Goal: Information Seeking & Learning: Learn about a topic

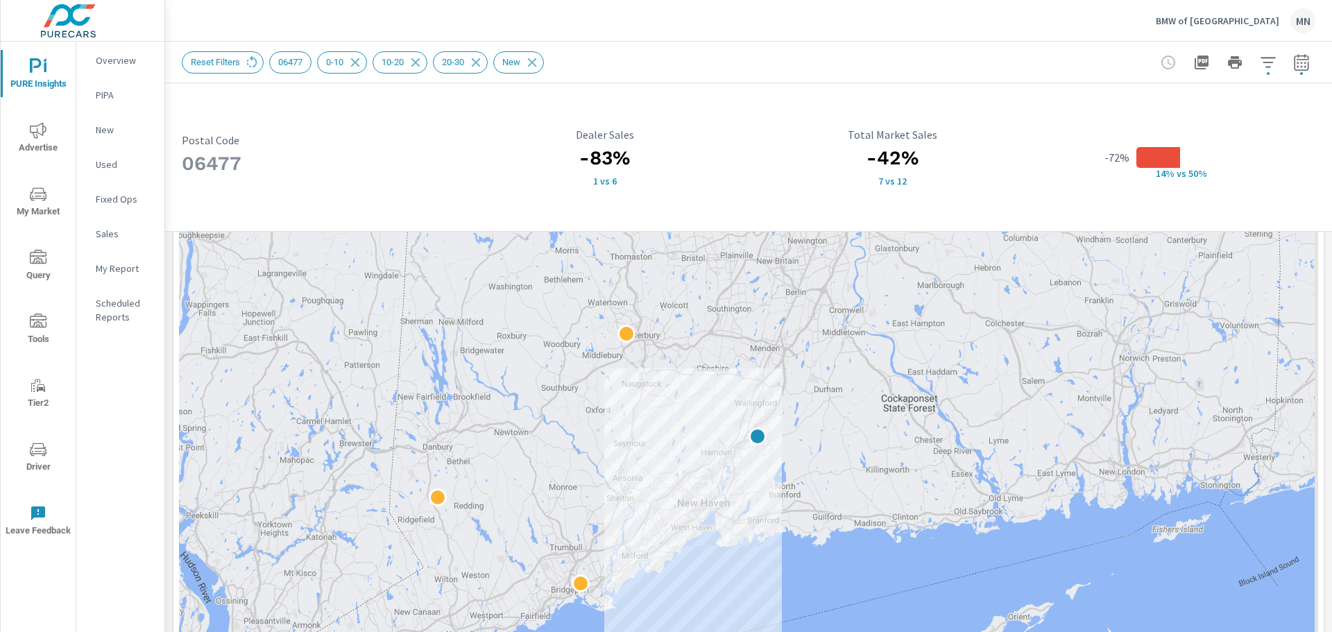
scroll to position [293, 0]
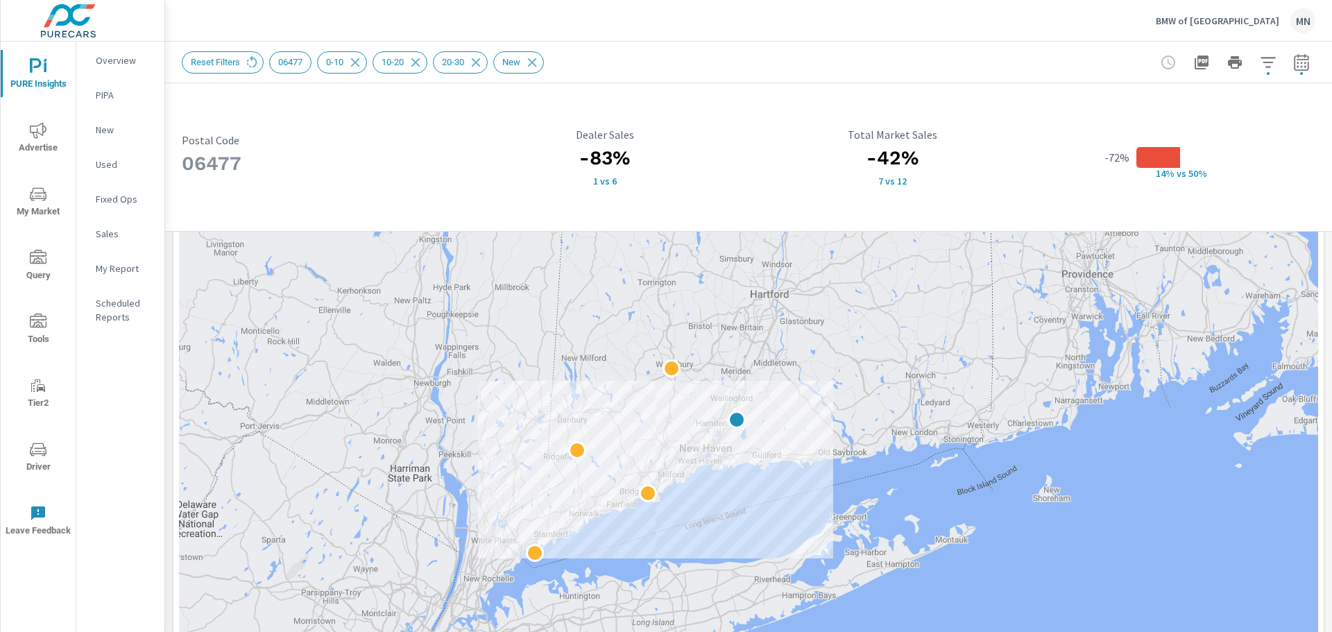
drag, startPoint x: 829, startPoint y: 493, endPoint x: 651, endPoint y: 520, distance: 180.4
click at [222, 58] on span "Reset Filters" at bounding box center [216, 62] width 66 height 10
click at [251, 64] on icon at bounding box center [251, 62] width 15 height 15
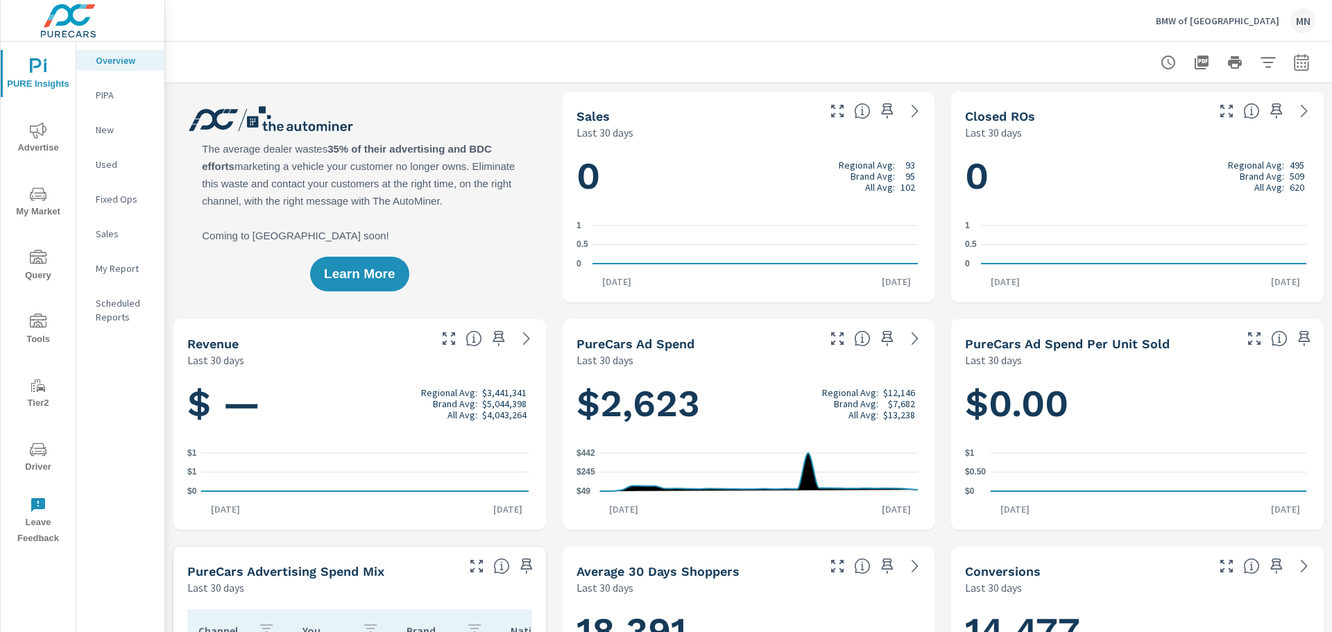
scroll to position [1, 0]
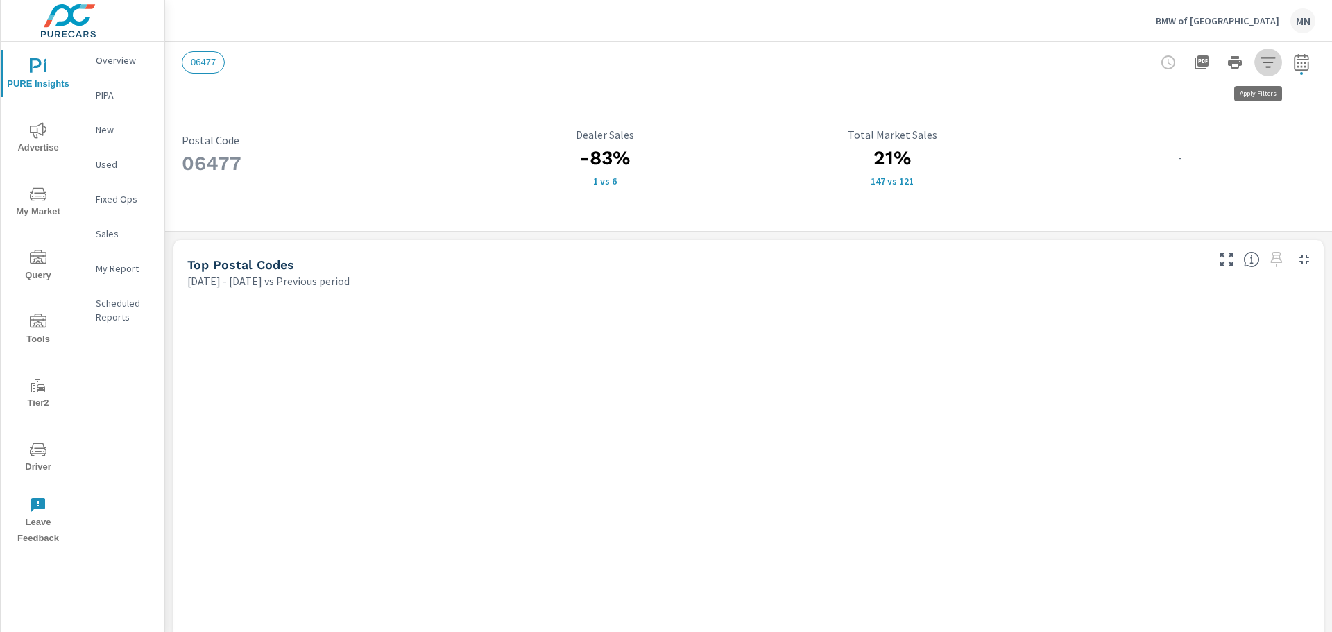
click at [1261, 64] on icon "button" at bounding box center [1268, 62] width 17 height 17
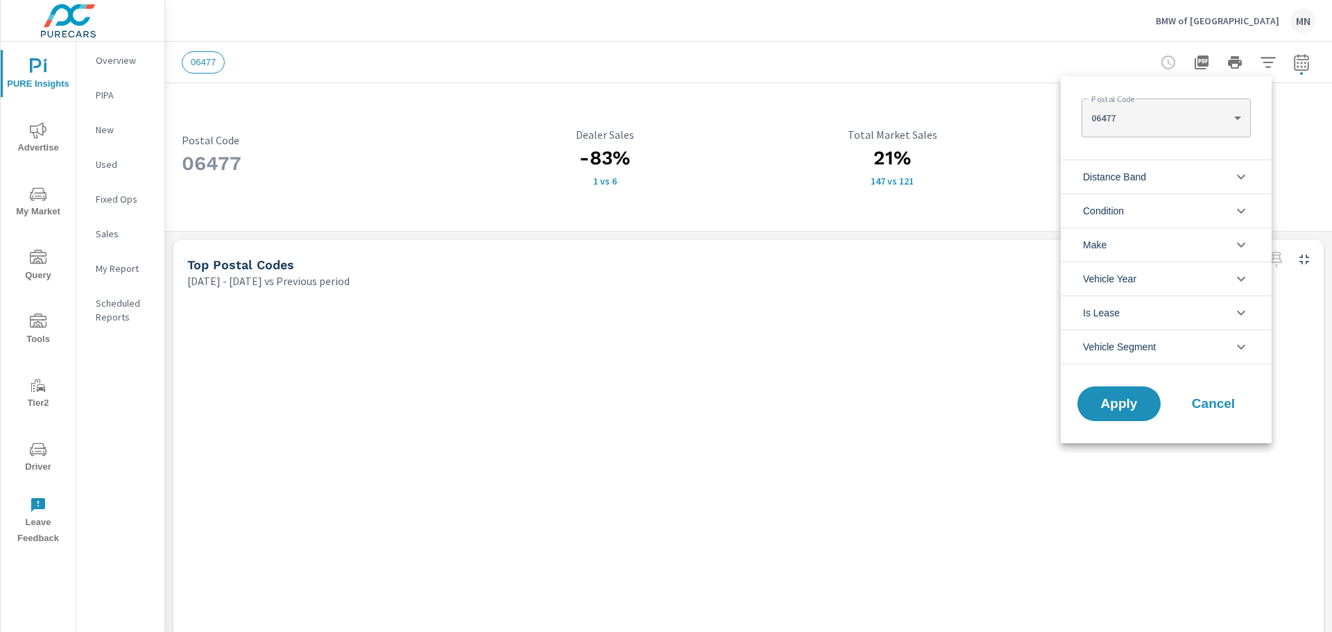
click at [1213, 126] on body "PURE Insights Advertise My Market Query Tools Tier2 Driver Leave Feedback Overv…" at bounding box center [666, 316] width 1332 height 632
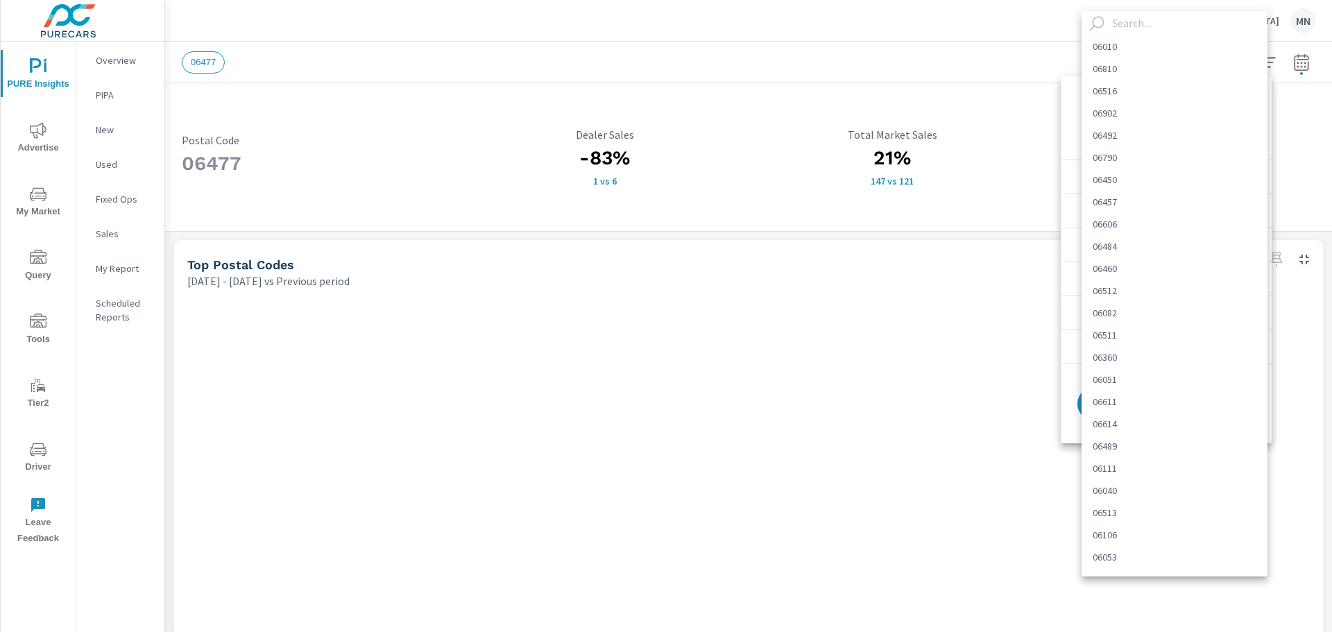
scroll to position [1863, 0]
click at [1213, 126] on li "06413" at bounding box center [1175, 116] width 186 height 22
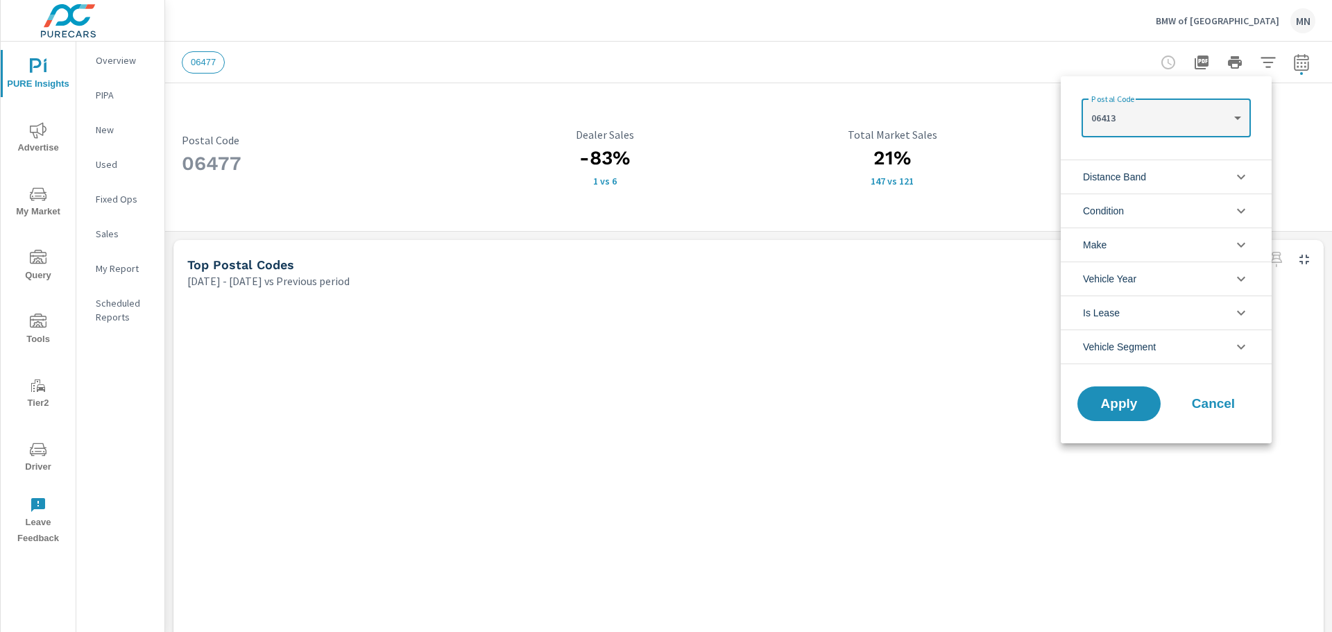
click at [1235, 117] on body "PURE Insights Advertise My Market Query Tools Tier2 Driver Leave Feedback Overv…" at bounding box center [666, 316] width 1332 height 632
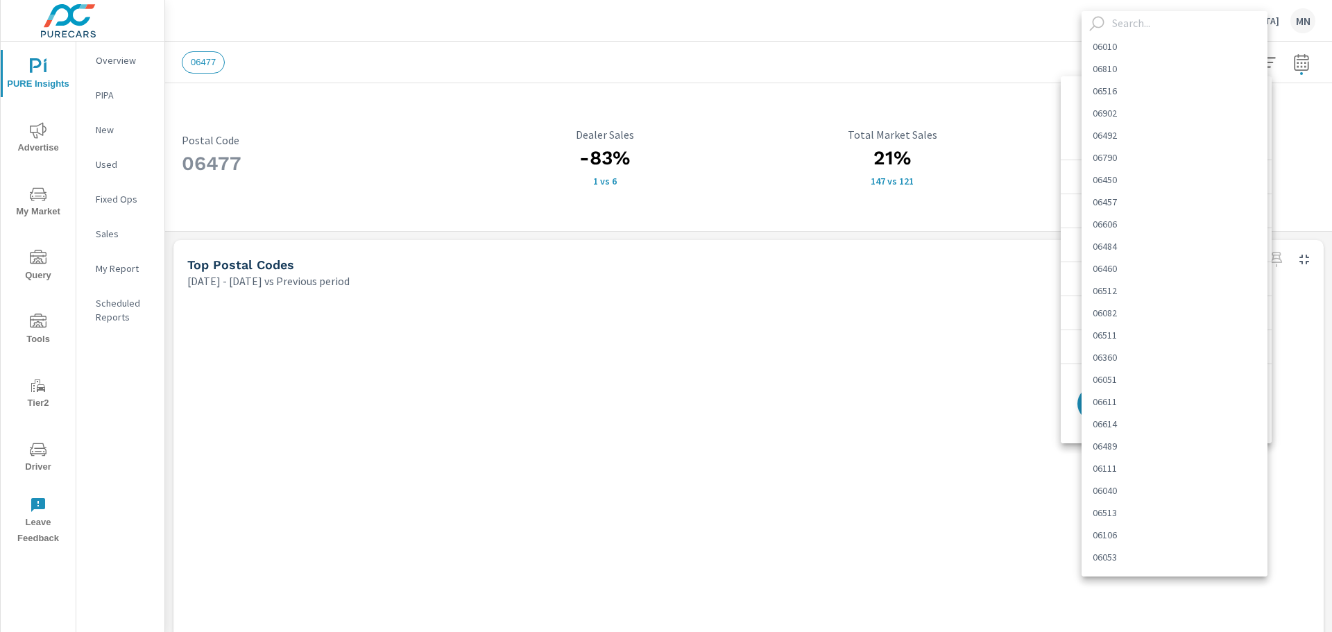
scroll to position [1686, 0]
click at [1235, 117] on li "06443" at bounding box center [1175, 116] width 186 height 22
type Code "06443"
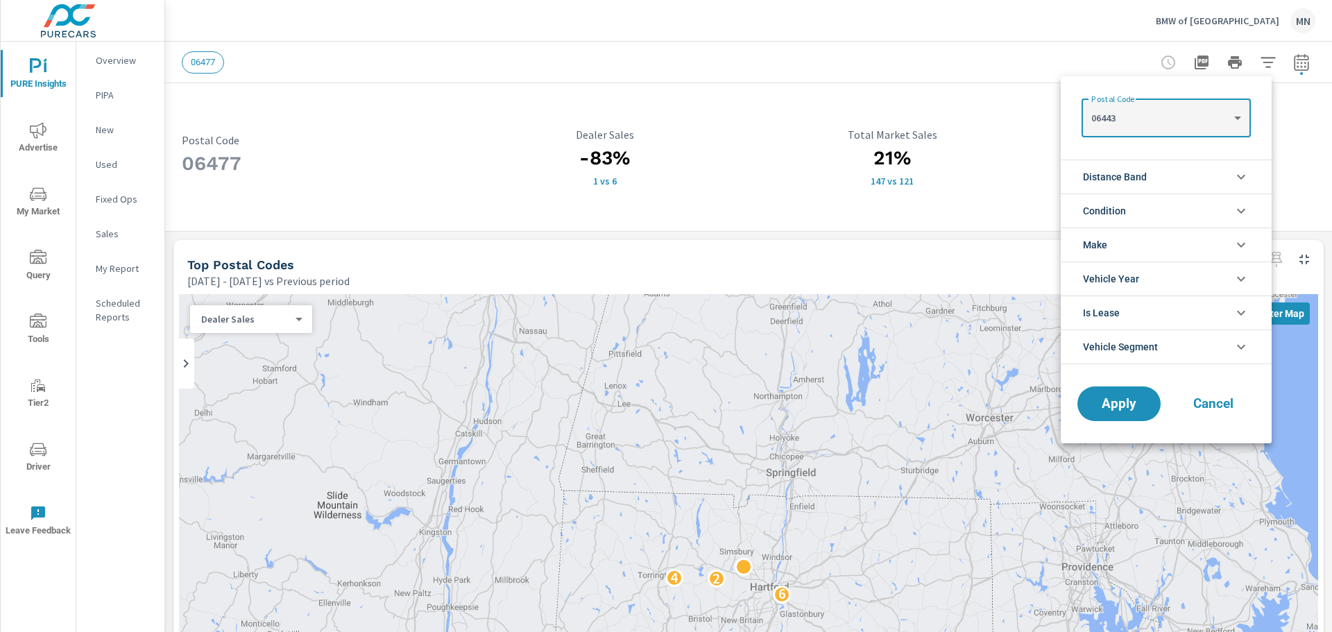
click at [1195, 400] on span "Cancel" at bounding box center [1214, 404] width 56 height 12
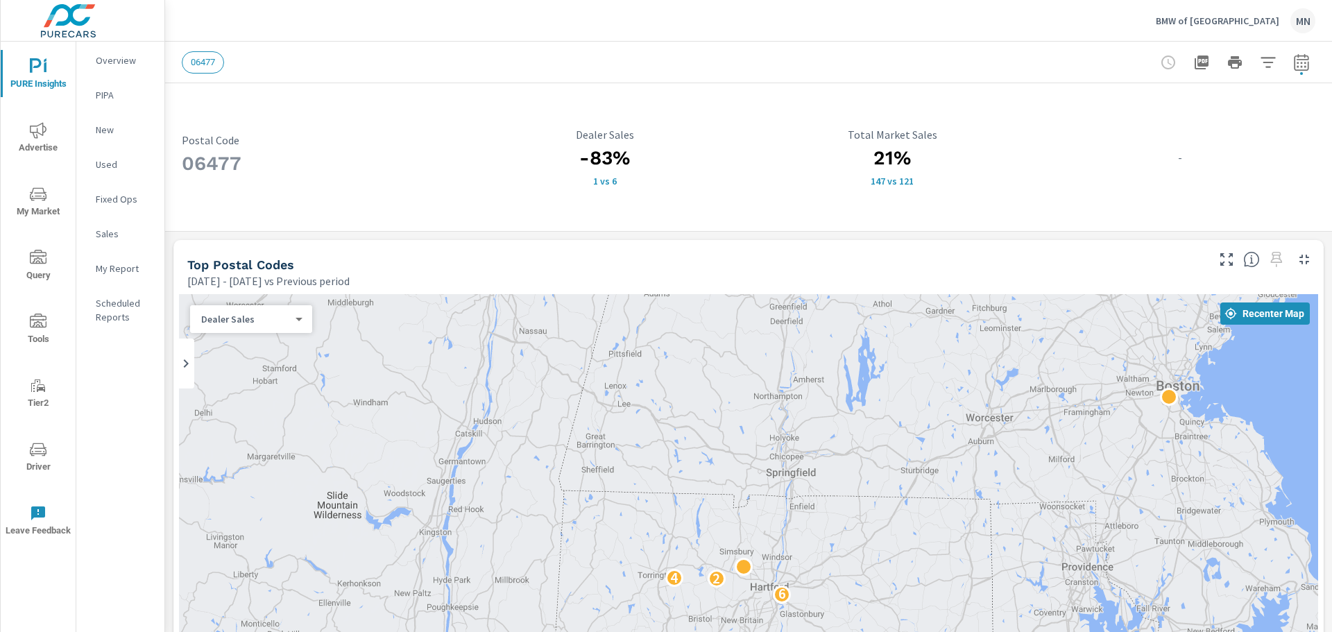
click at [206, 66] on span "06477" at bounding box center [203, 62] width 41 height 10
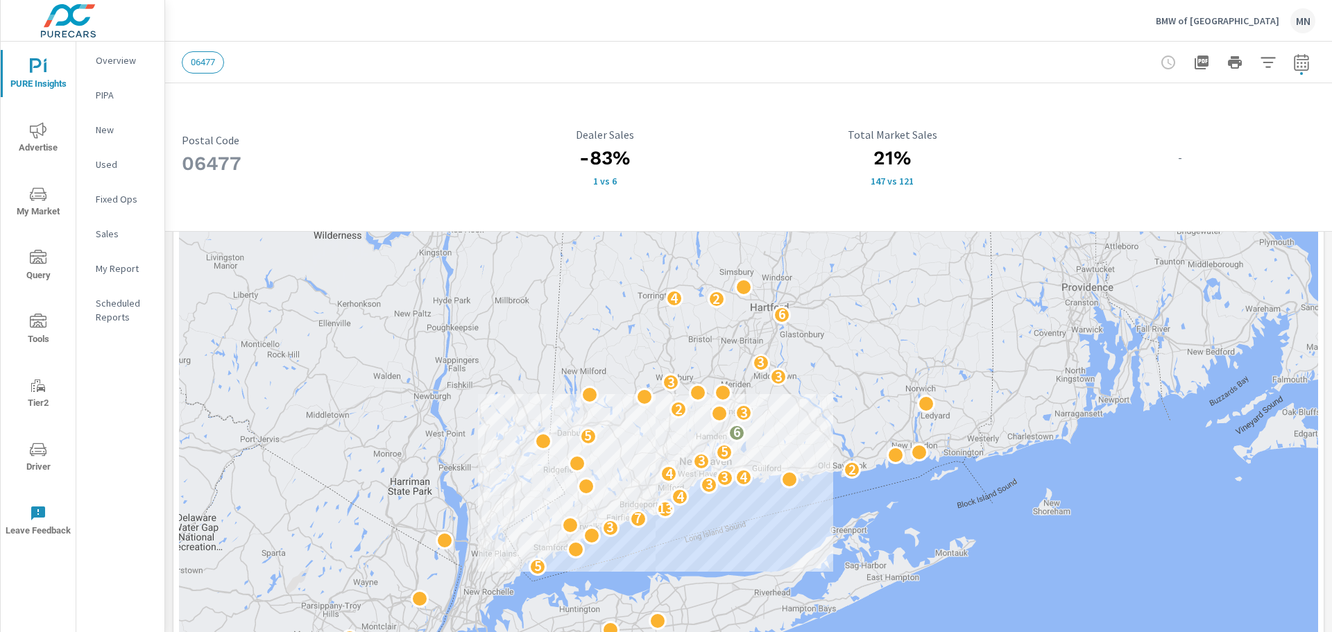
scroll to position [298, 0]
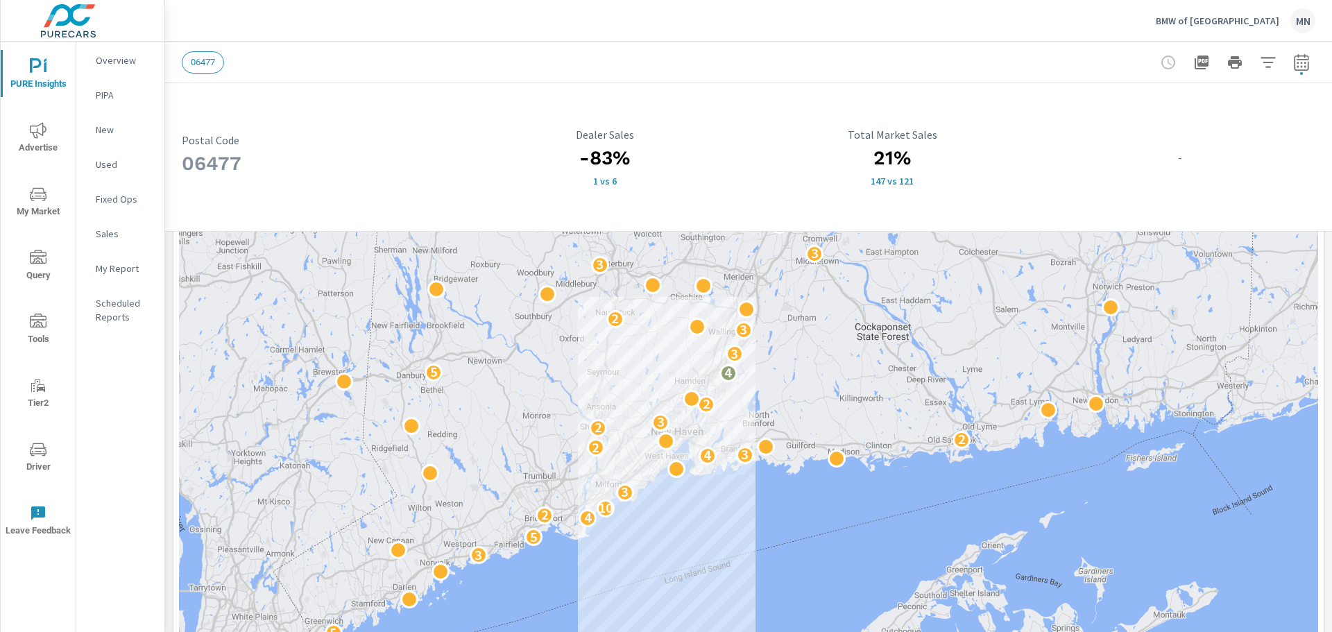
scroll to position [253, 0]
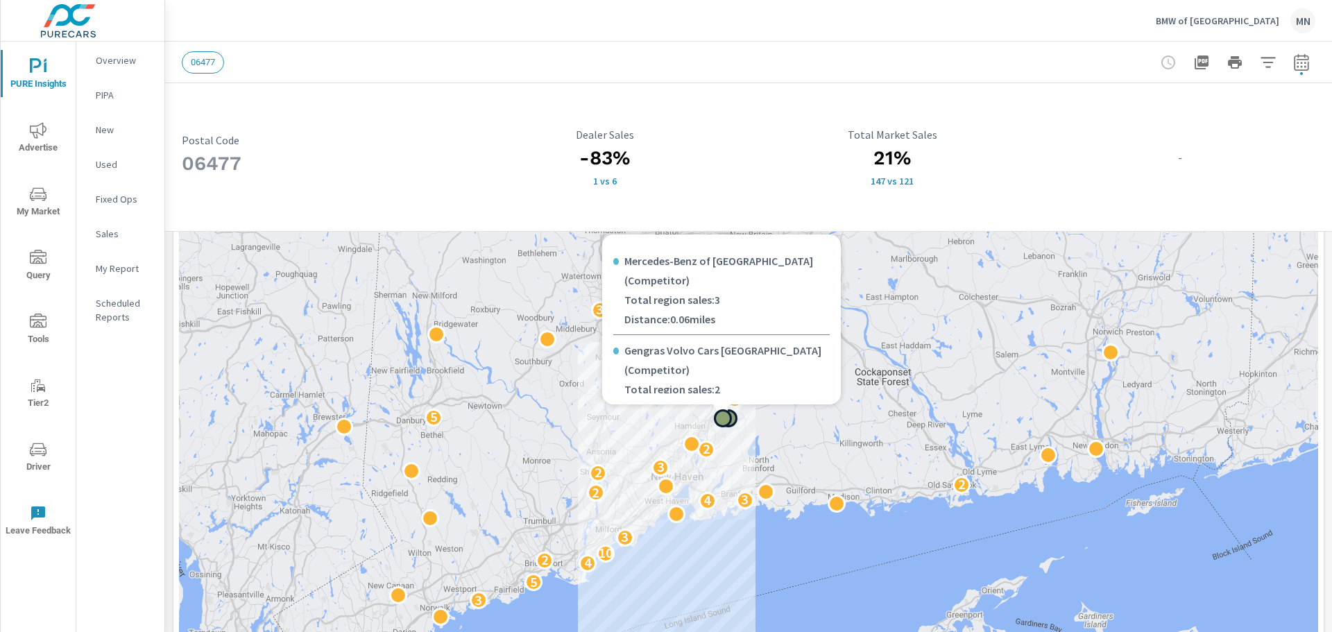
click at [722, 421] on div at bounding box center [723, 418] width 18 height 18
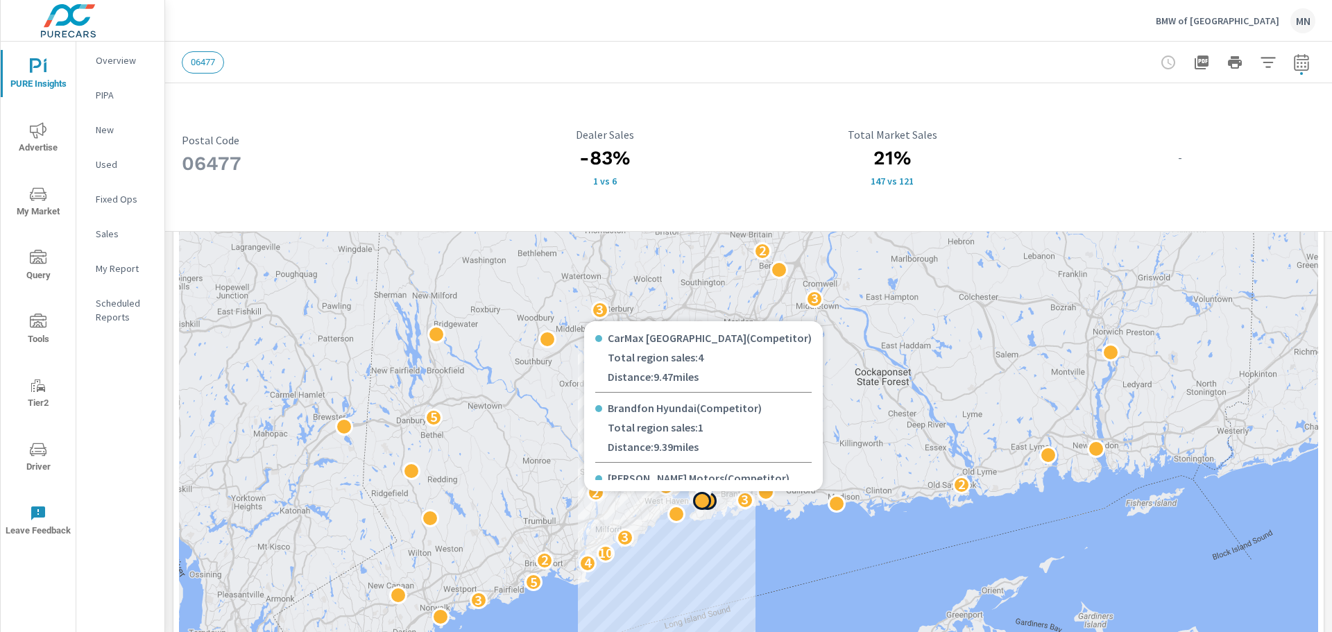
scroll to position [0, 0]
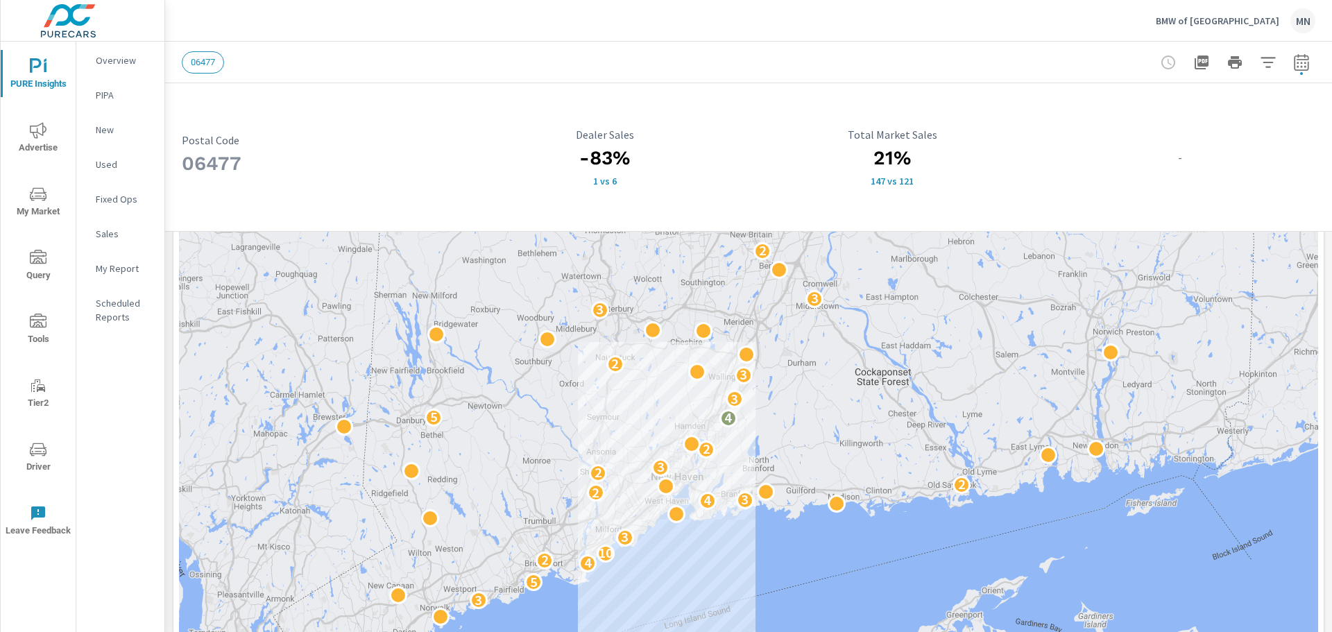
click at [1297, 67] on icon "button" at bounding box center [1301, 65] width 9 height 6
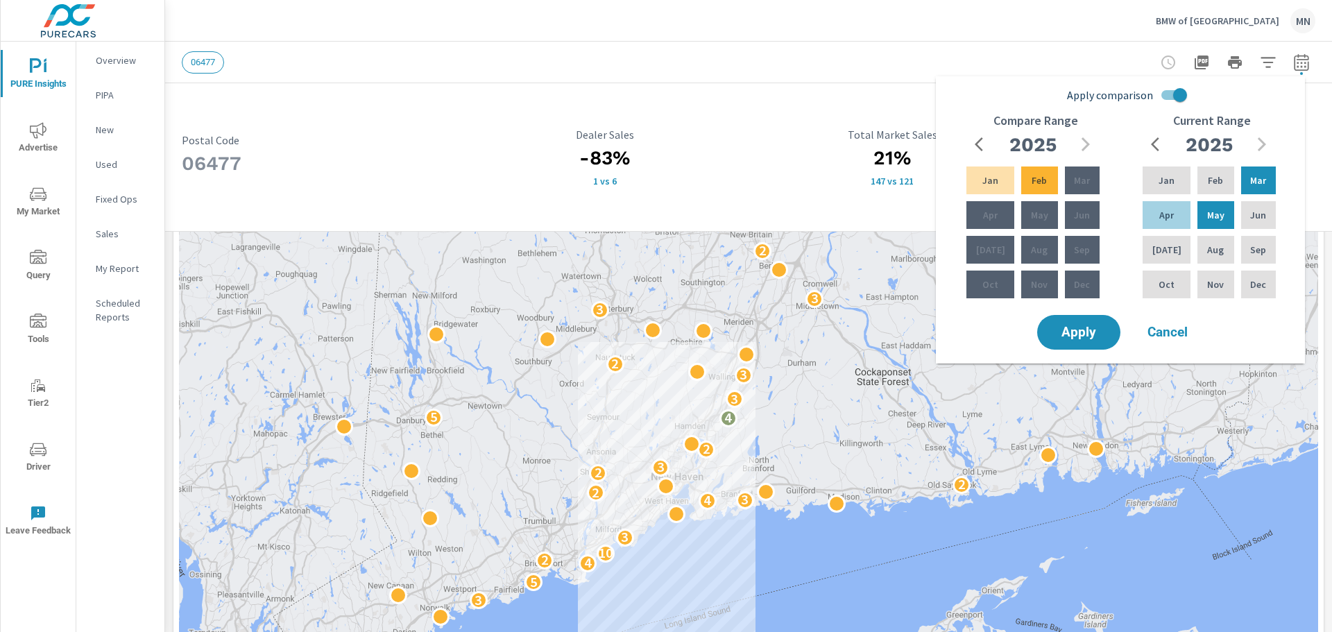
click at [1180, 95] on input "Apply comparison" at bounding box center [1180, 95] width 79 height 26
checkbox input "false"
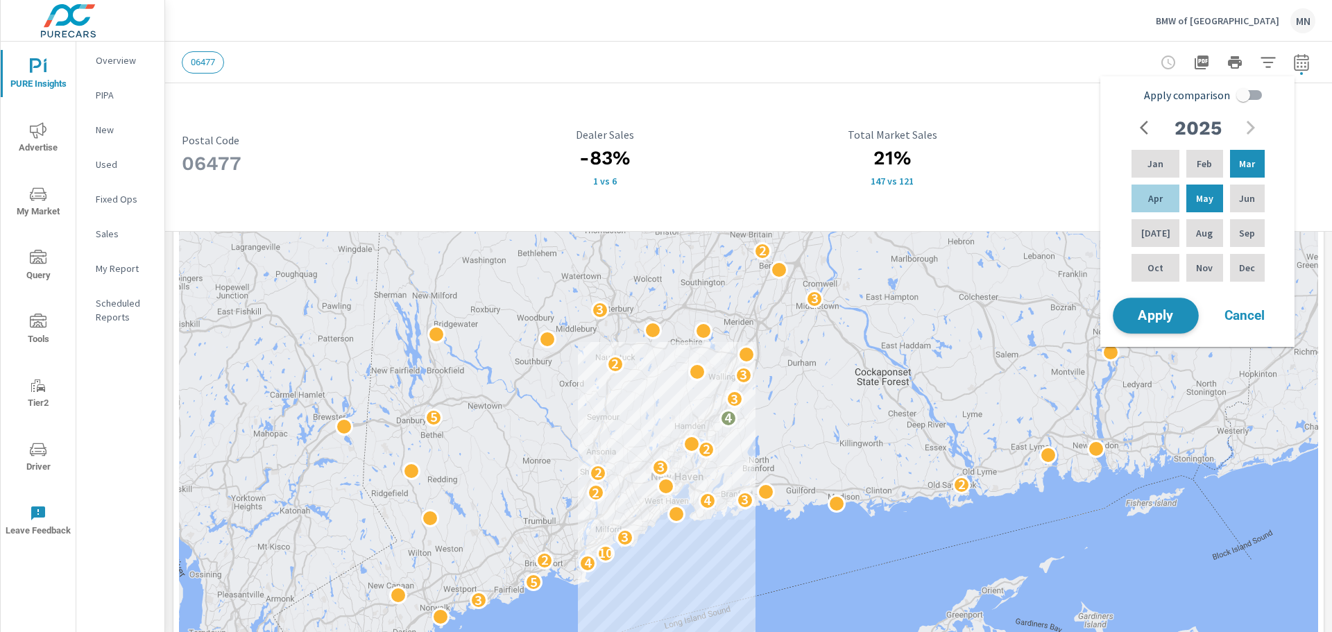
click at [1155, 323] on span "Apply" at bounding box center [1156, 316] width 57 height 13
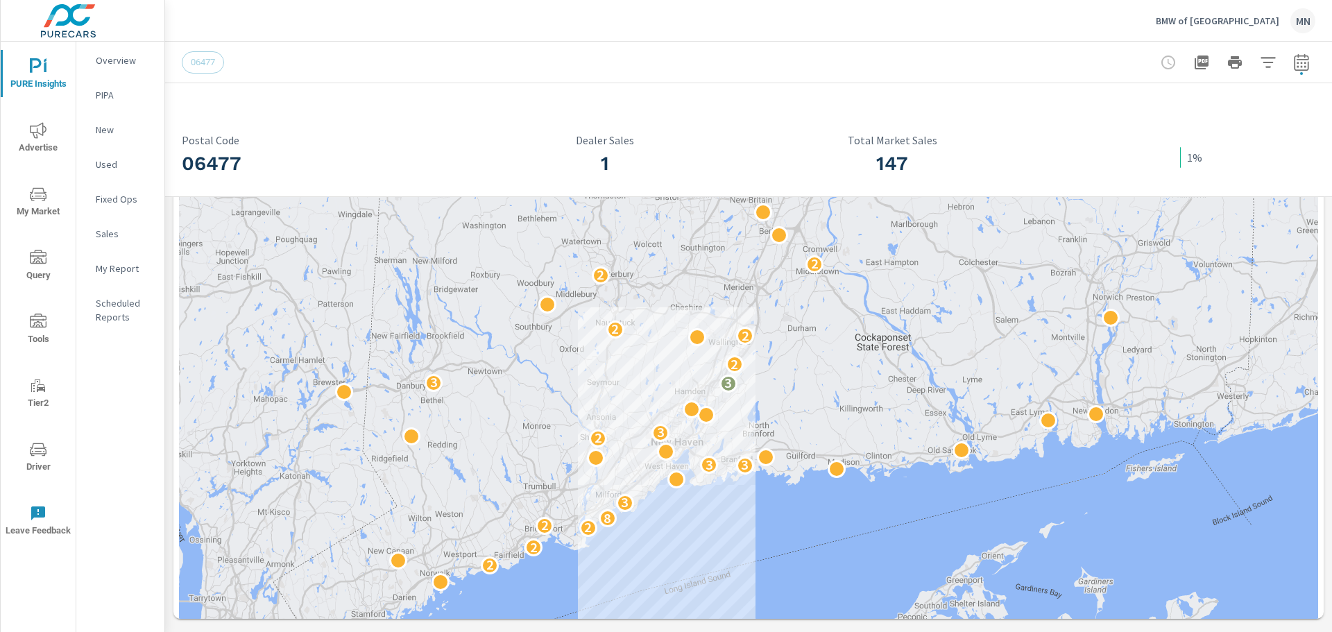
scroll to position [218, 0]
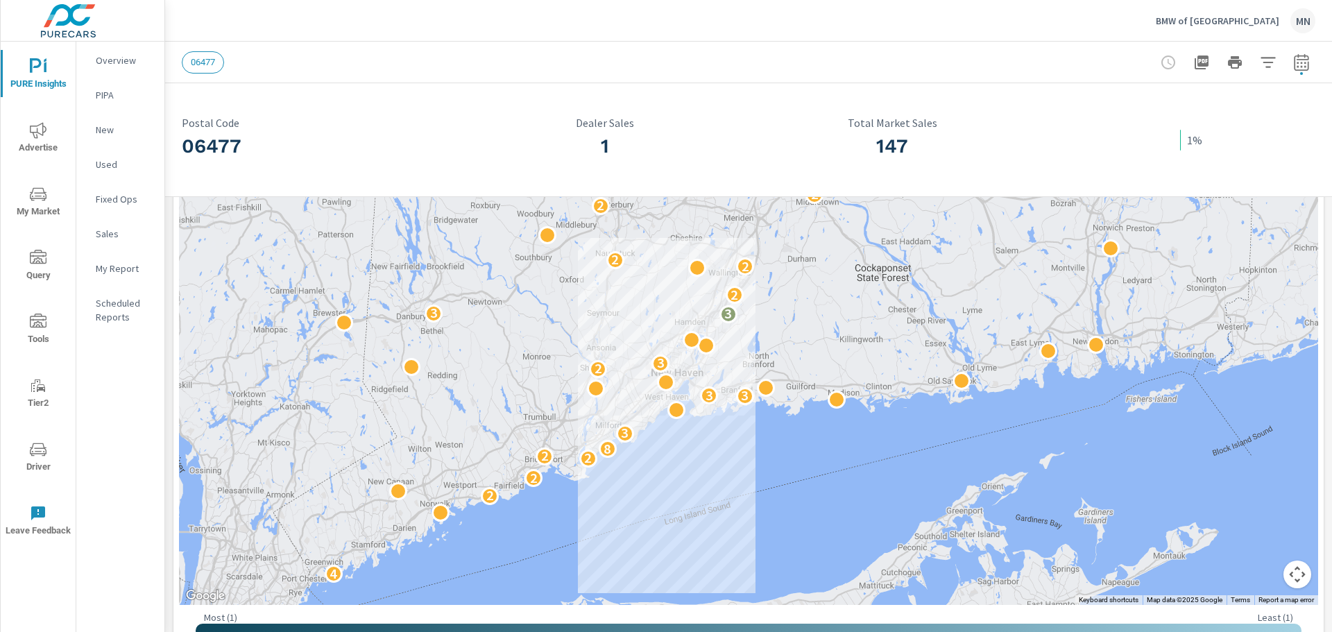
click at [1296, 65] on icon "button" at bounding box center [1302, 62] width 17 height 17
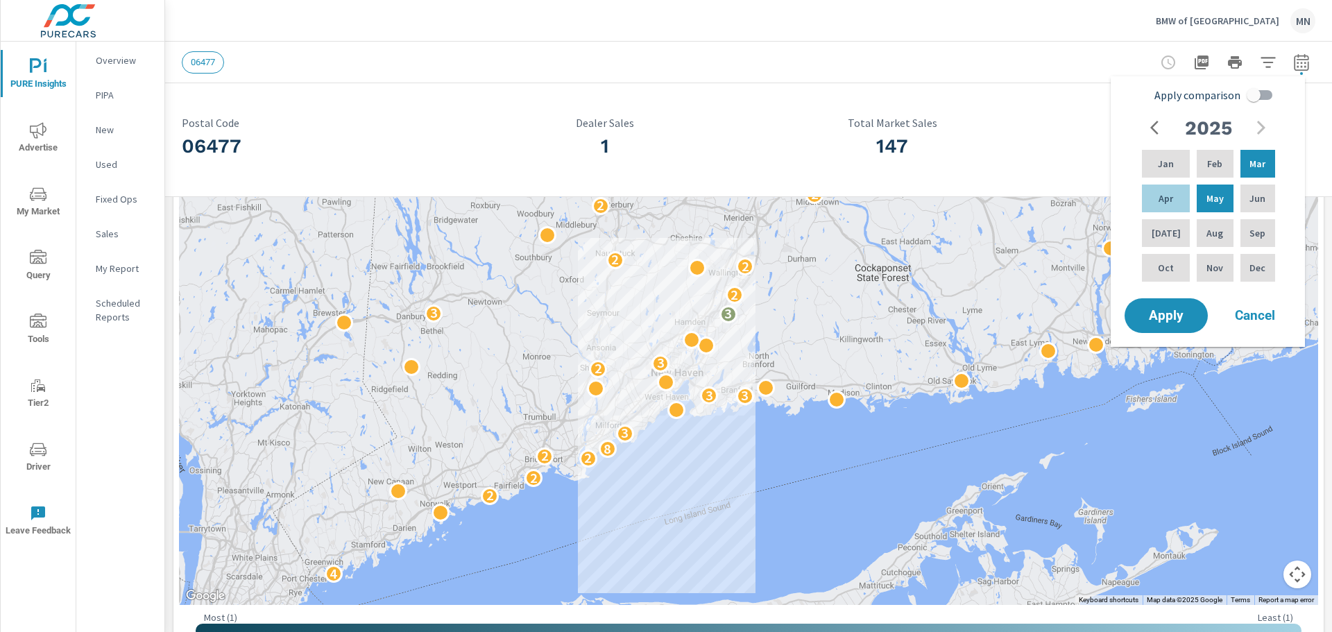
click at [1250, 101] on input "Apply comparison" at bounding box center [1253, 95] width 79 height 26
checkbox input "true"
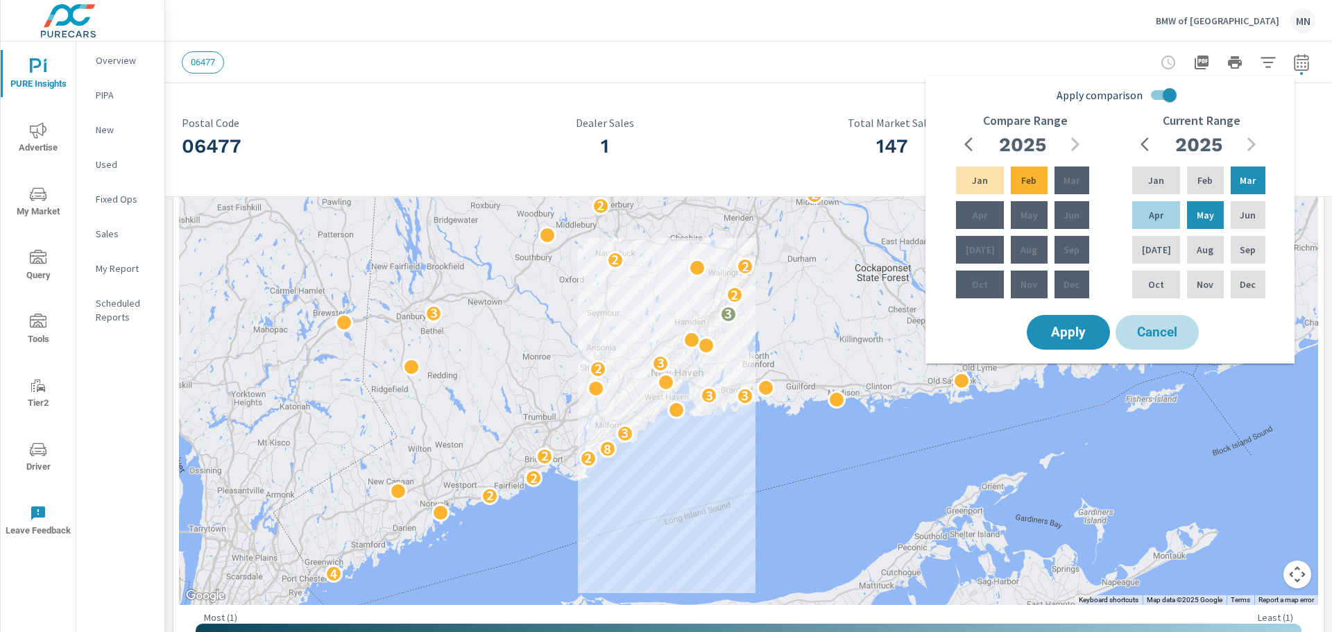
click at [1165, 334] on span "Cancel" at bounding box center [1158, 332] width 56 height 12
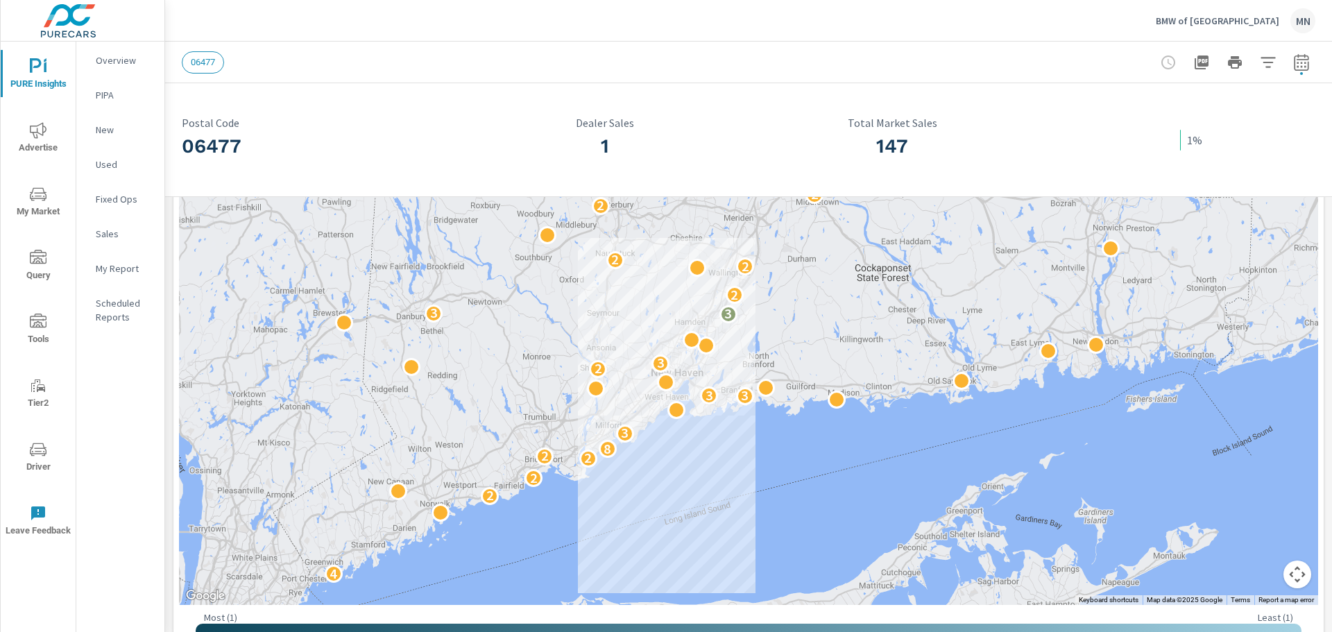
click at [1294, 68] on icon "button" at bounding box center [1302, 62] width 17 height 17
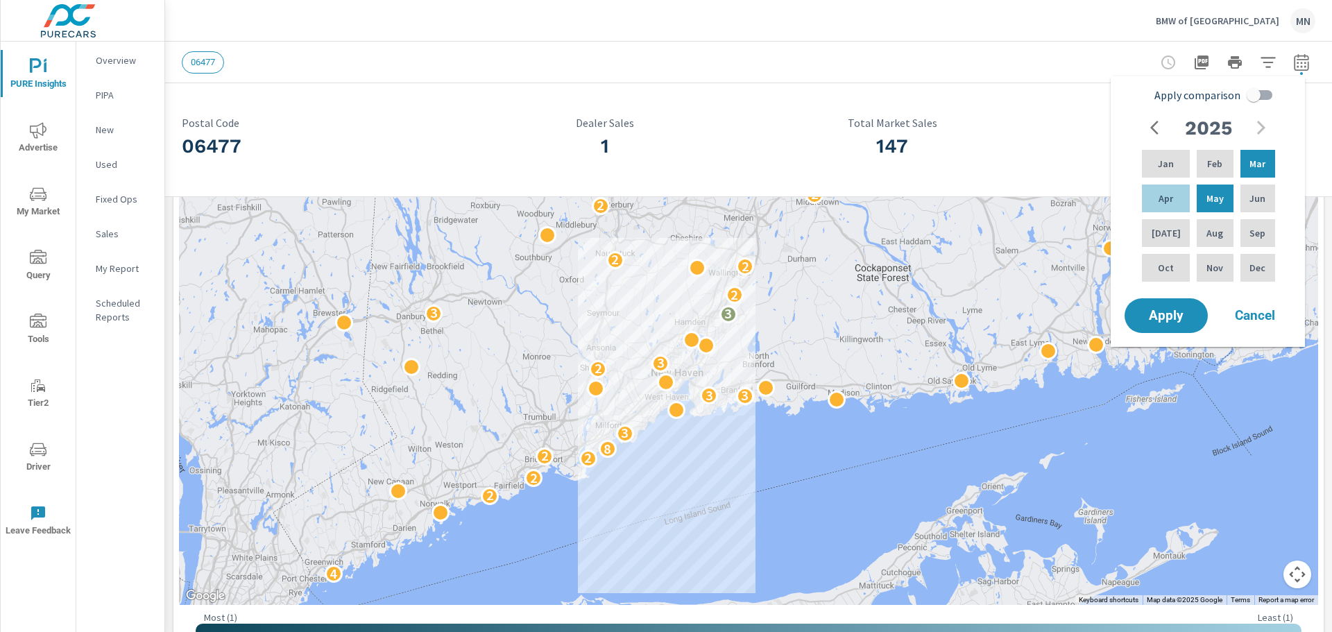
click at [1254, 96] on input "Apply comparison" at bounding box center [1253, 95] width 79 height 26
checkbox input "true"
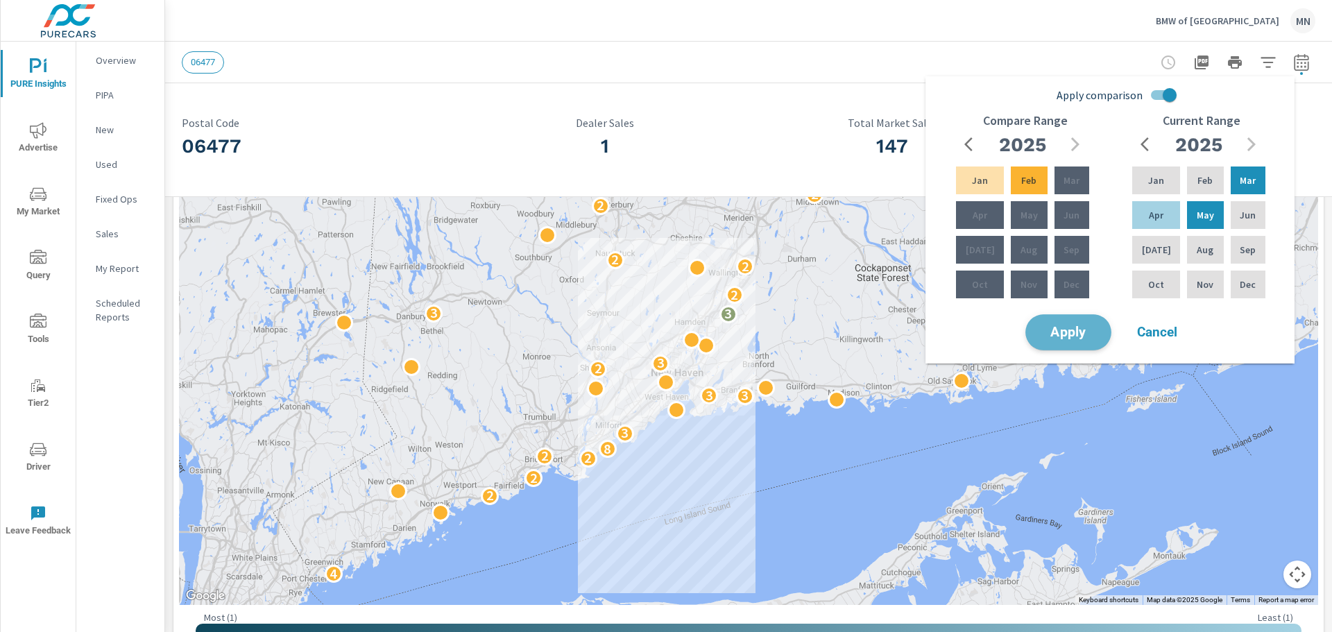
click at [1052, 330] on span "Apply" at bounding box center [1068, 332] width 57 height 13
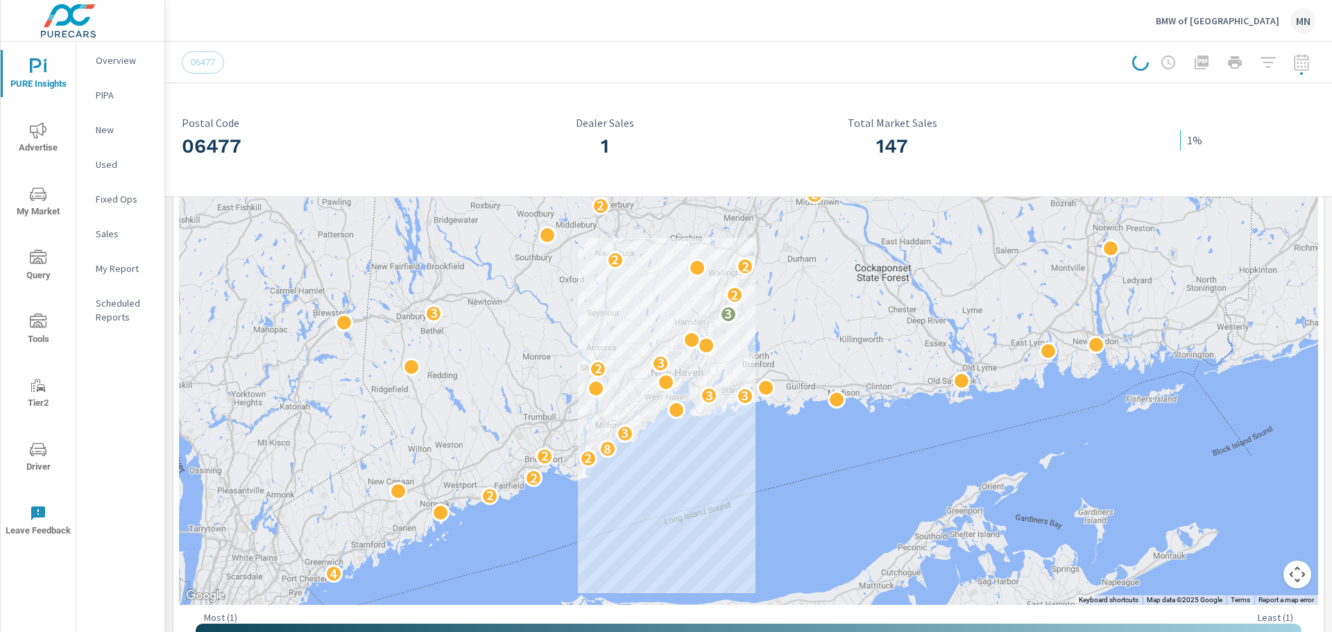
scroll to position [253, 0]
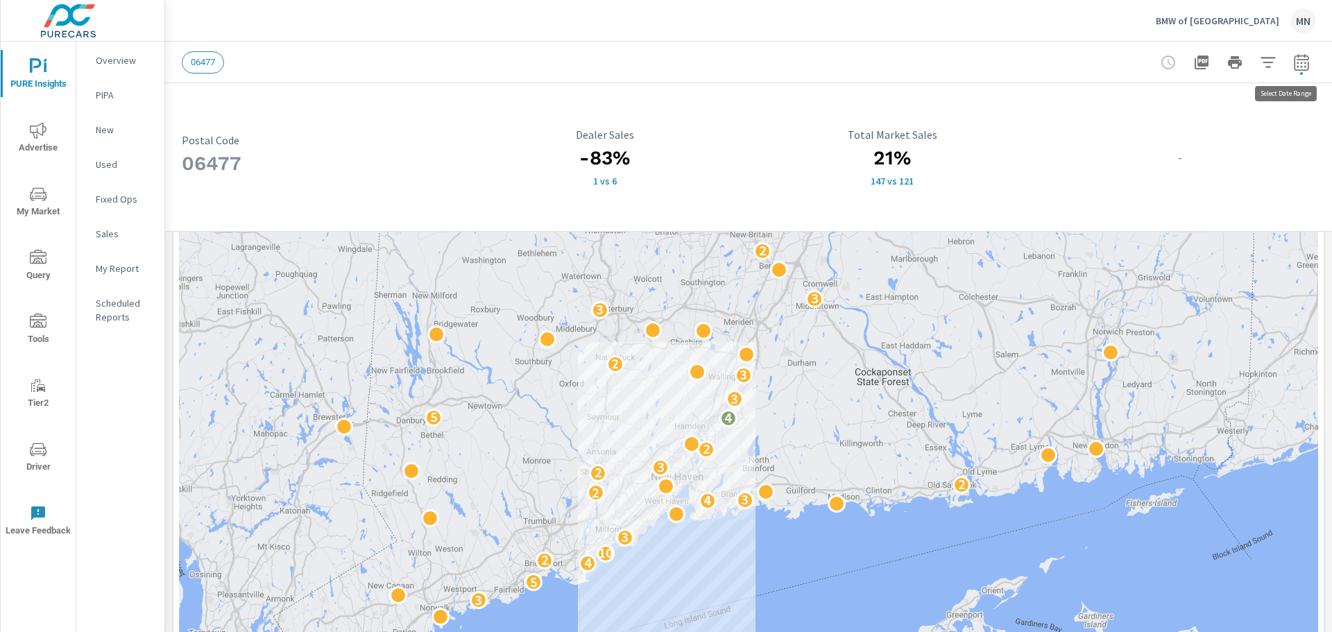
click at [1294, 68] on icon "button" at bounding box center [1302, 62] width 17 height 17
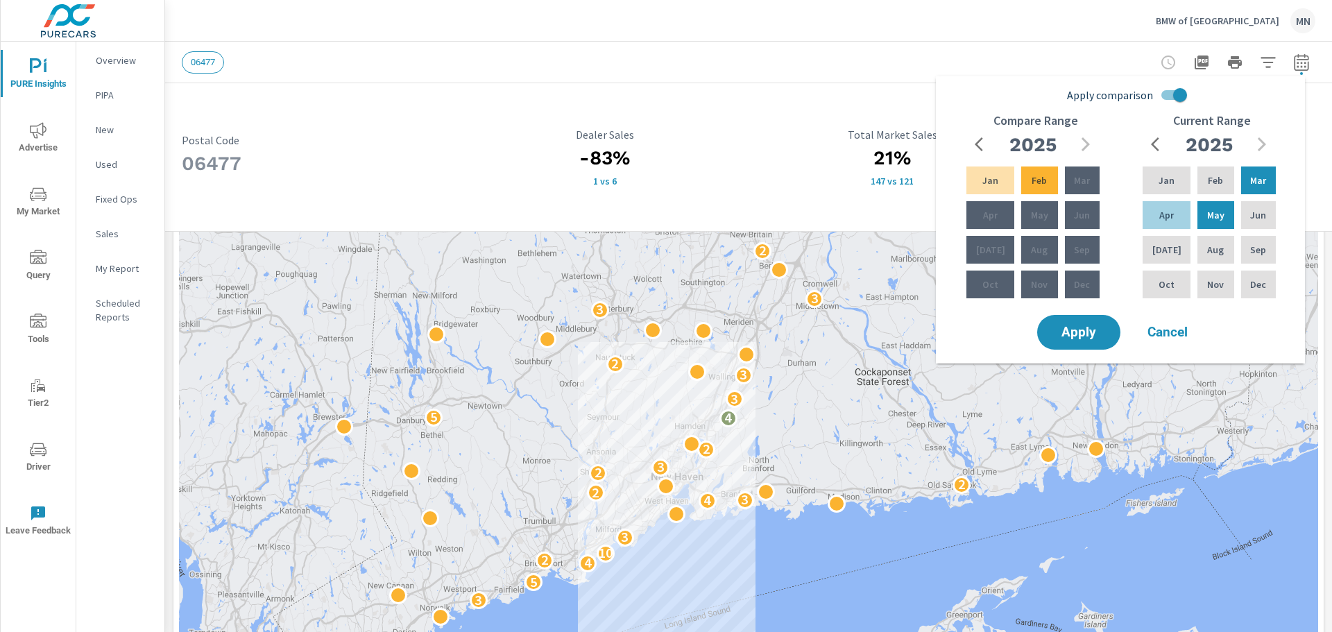
click at [716, 169] on h3 "-83%" at bounding box center [605, 158] width 271 height 24
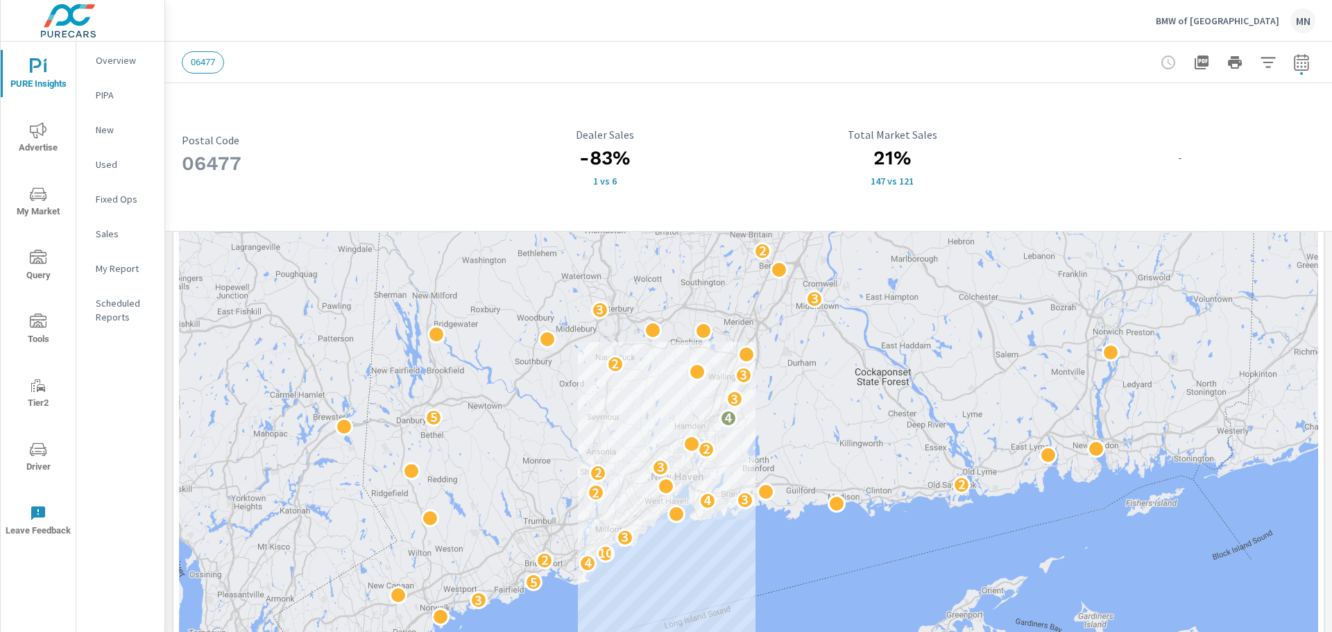
click at [46, 402] on span "Tier2" at bounding box center [38, 395] width 67 height 34
click at [1294, 61] on icon "button" at bounding box center [1302, 62] width 17 height 17
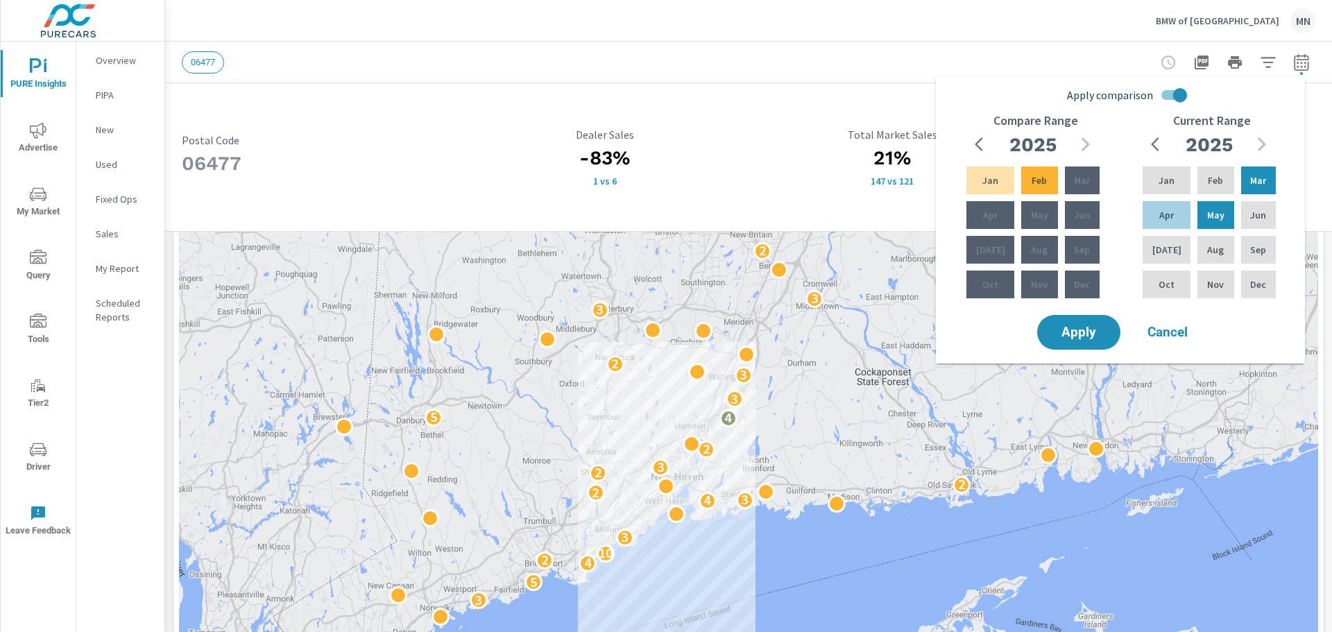
click at [1294, 61] on icon "button" at bounding box center [1302, 62] width 17 height 17
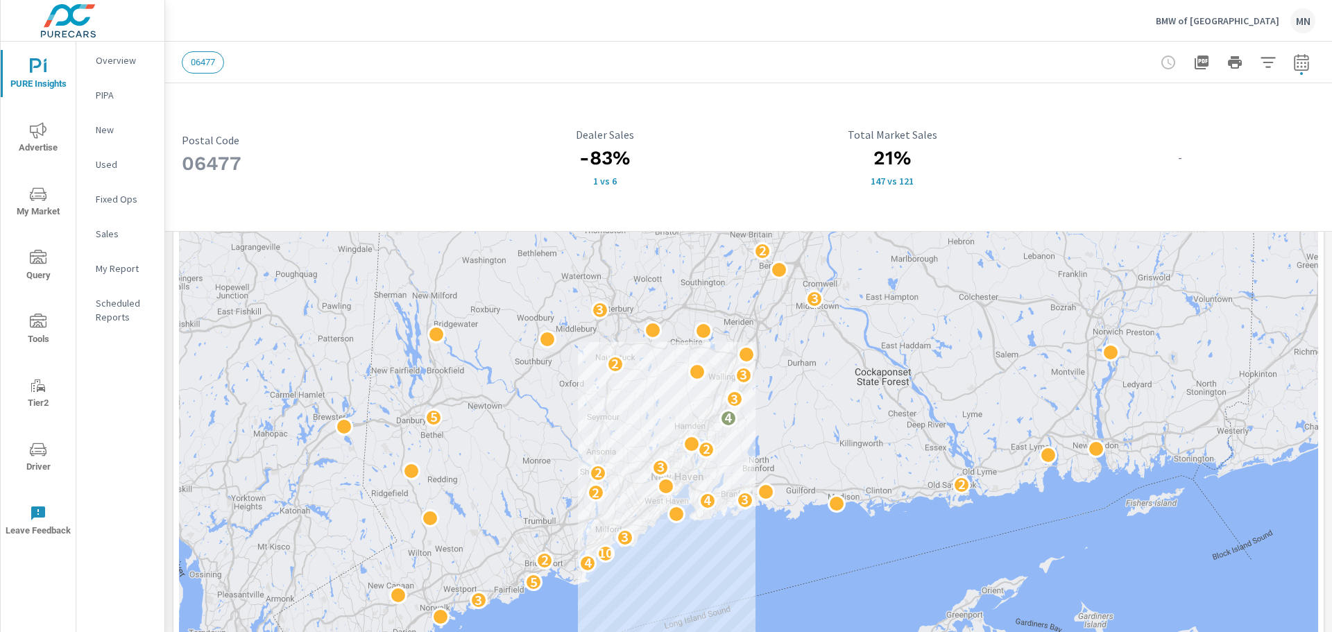
click at [1260, 65] on icon "button" at bounding box center [1268, 62] width 17 height 17
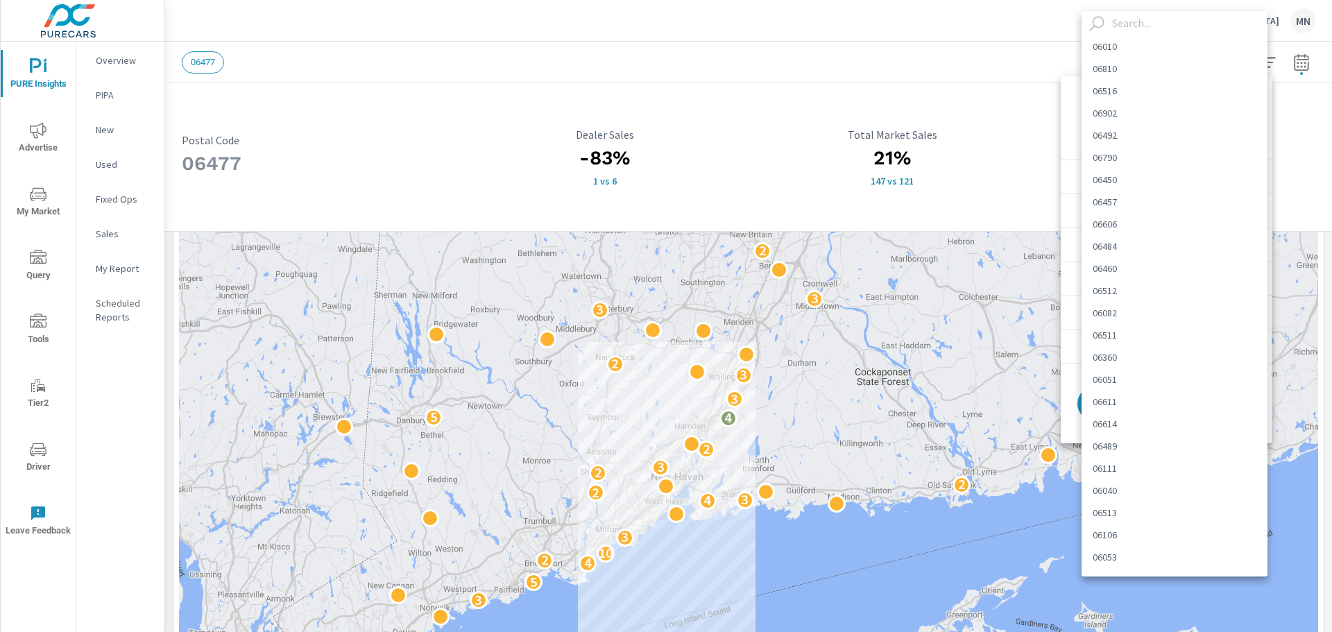
click at [1234, 125] on body "PURE Insights Advertise My Market Query Tools Tier2 Driver Leave Feedback Overv…" at bounding box center [666, 316] width 1332 height 632
click at [1005, 166] on div at bounding box center [666, 316] width 1332 height 632
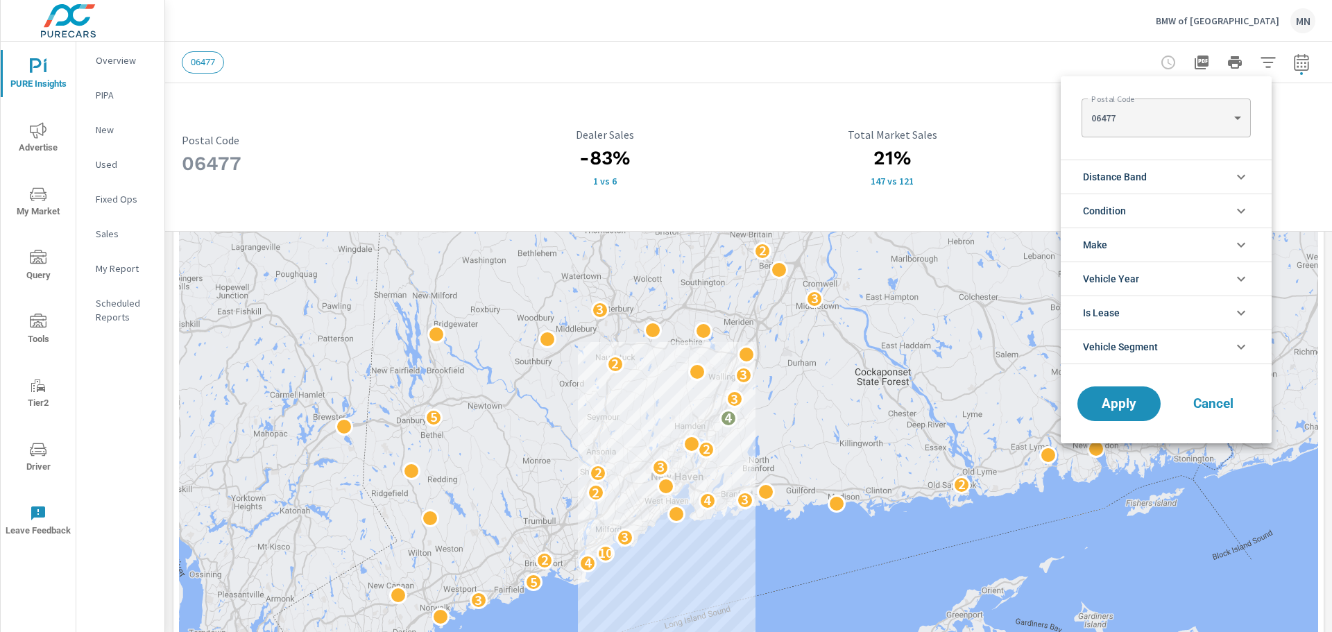
click at [1153, 62] on div at bounding box center [666, 316] width 1332 height 632
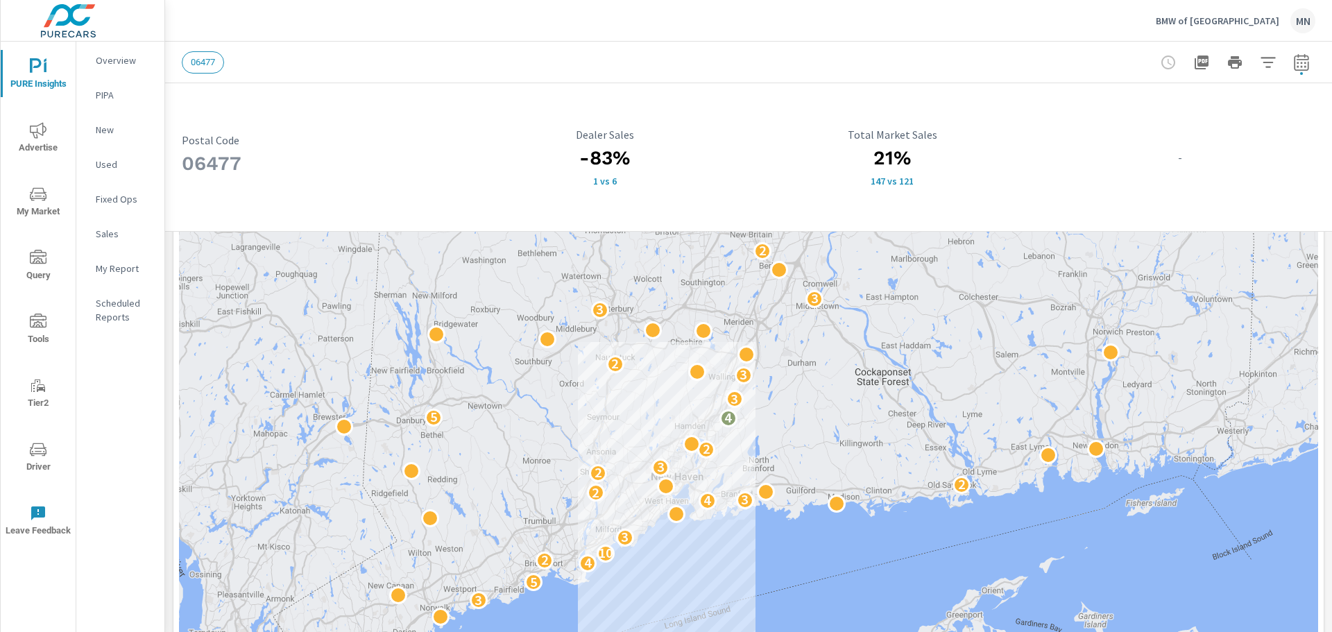
click at [1155, 62] on div at bounding box center [1235, 63] width 161 height 28
click at [1260, 65] on icon "button" at bounding box center [1268, 62] width 17 height 17
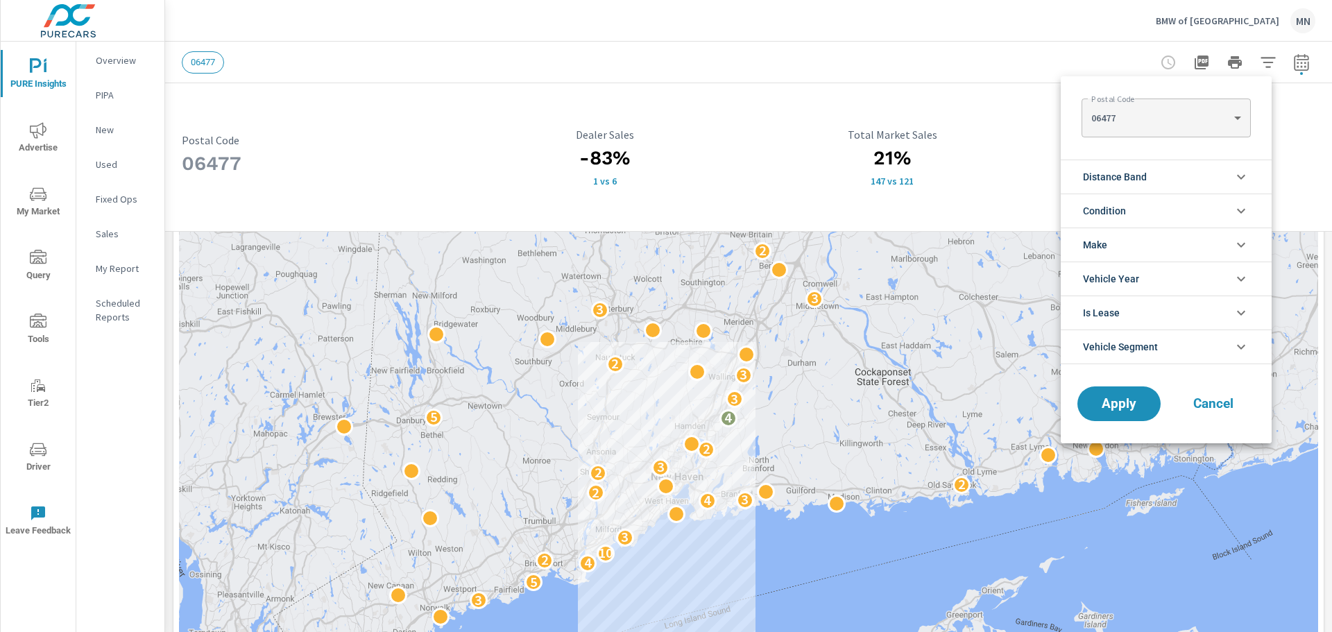
click at [1222, 119] on body "PURE Insights Advertise My Market Query Tools Tier2 Driver Leave Feedback Overv…" at bounding box center [666, 316] width 1332 height 632
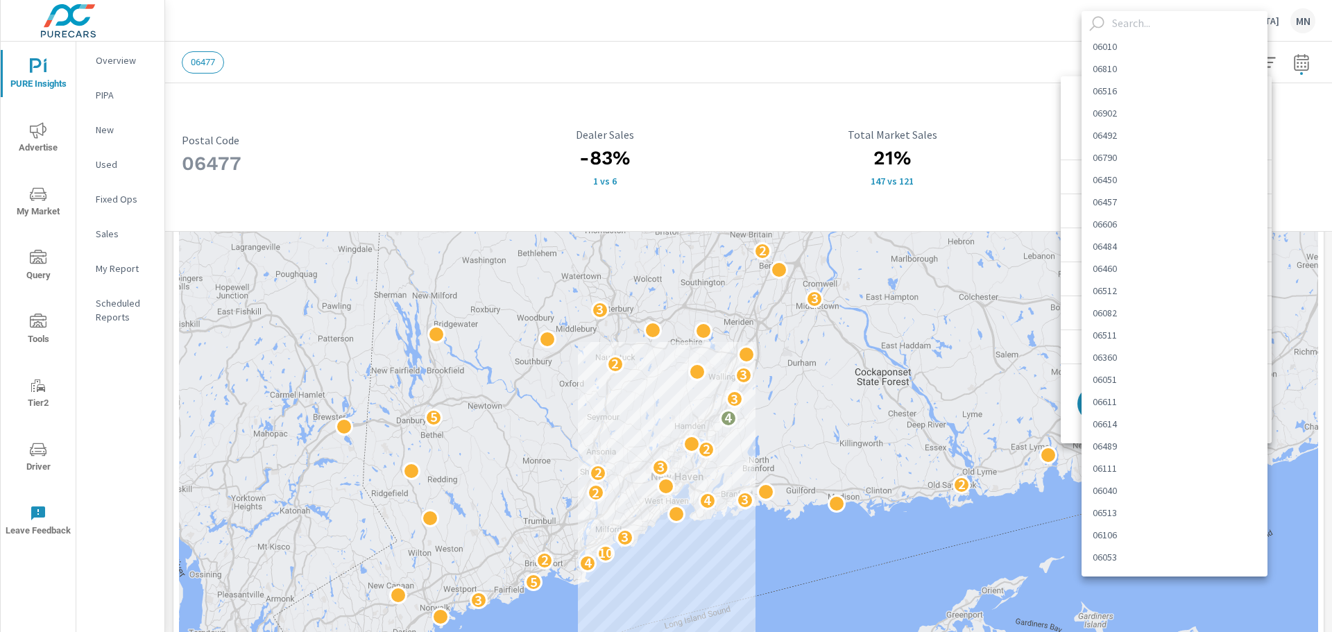
scroll to position [1863, 0]
click at [1222, 119] on li "06413" at bounding box center [1175, 116] width 186 height 22
type Code "06413"
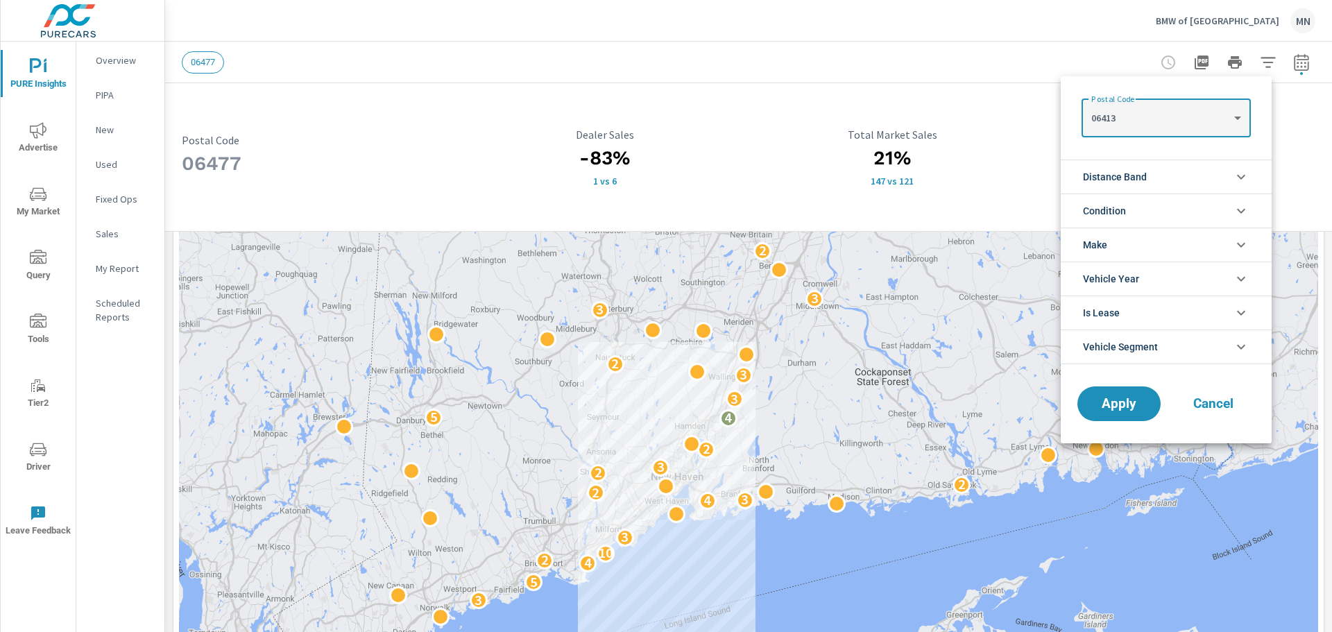
click at [1133, 119] on body "PURE Insights Advertise My Market Query Tools Tier2 Driver Leave Feedback Overv…" at bounding box center [666, 316] width 1332 height 632
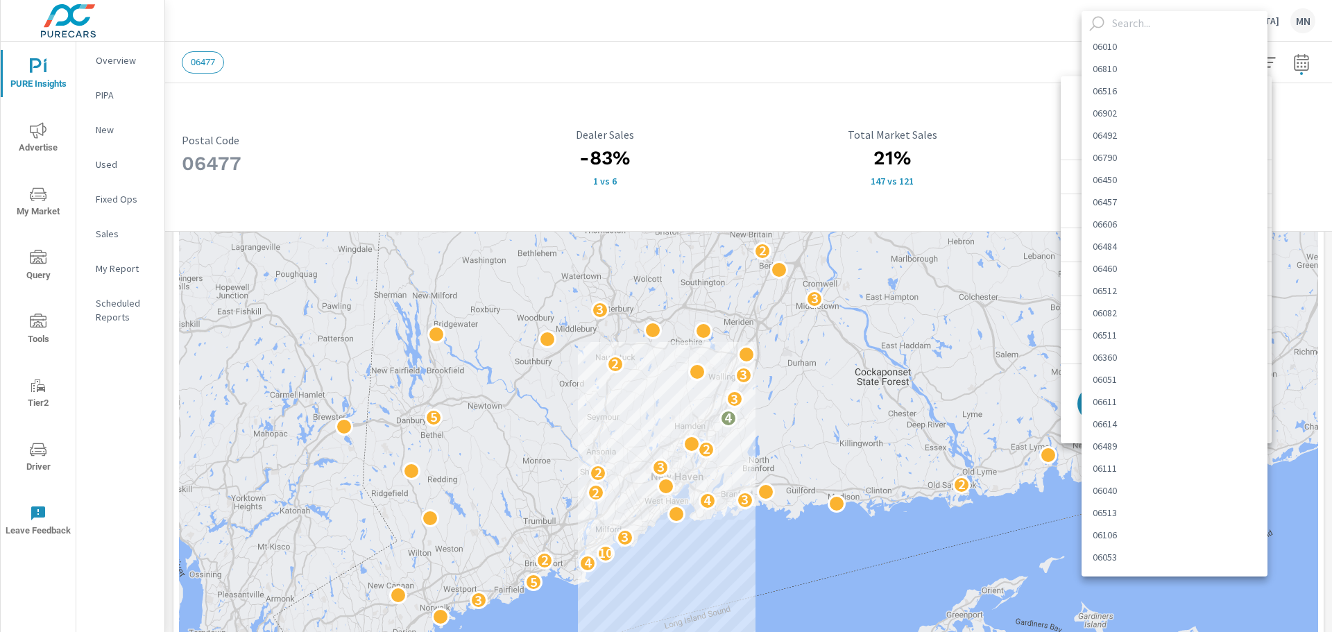
scroll to position [1686, 0]
click at [1272, 127] on div at bounding box center [666, 316] width 1332 height 632
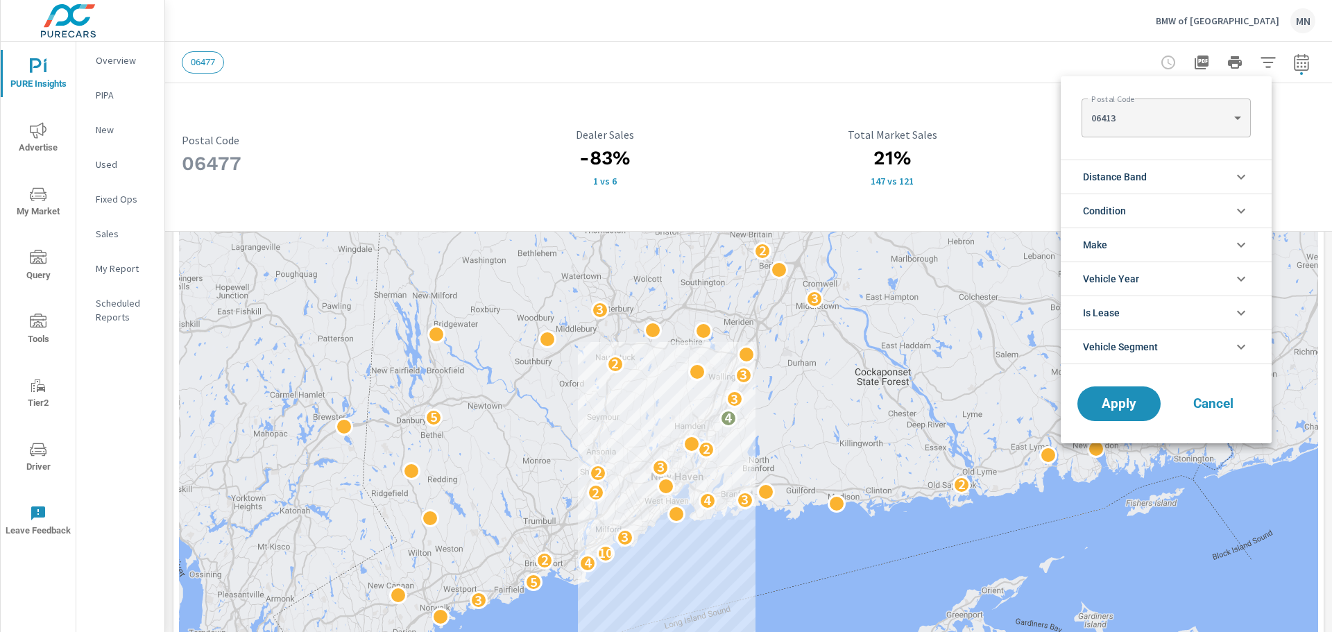
click at [39, 68] on div at bounding box center [666, 316] width 1332 height 632
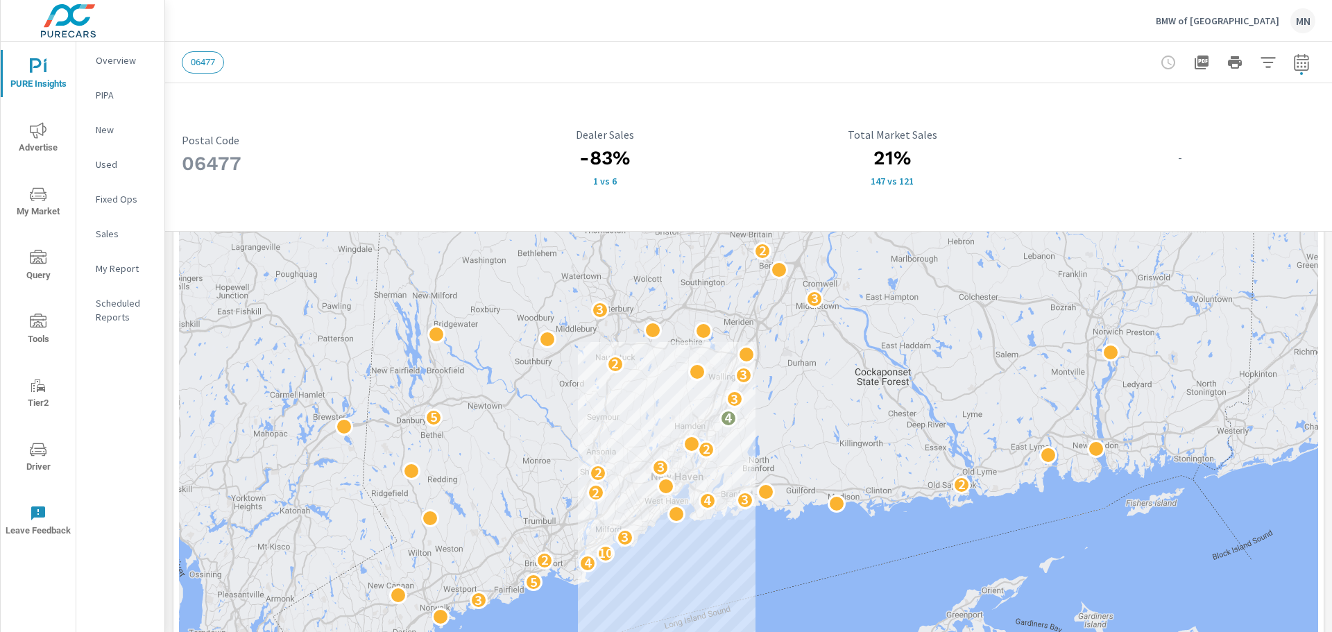
click at [40, 74] on icon "nav menu" at bounding box center [38, 66] width 17 height 17
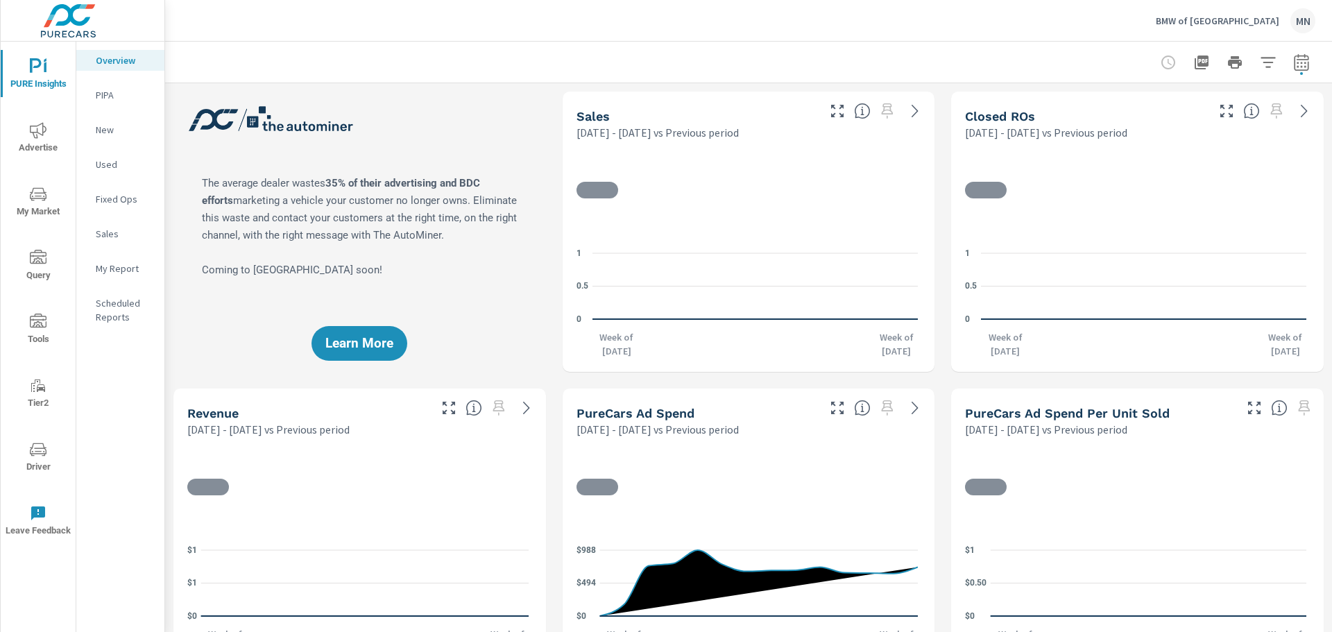
scroll to position [1, 0]
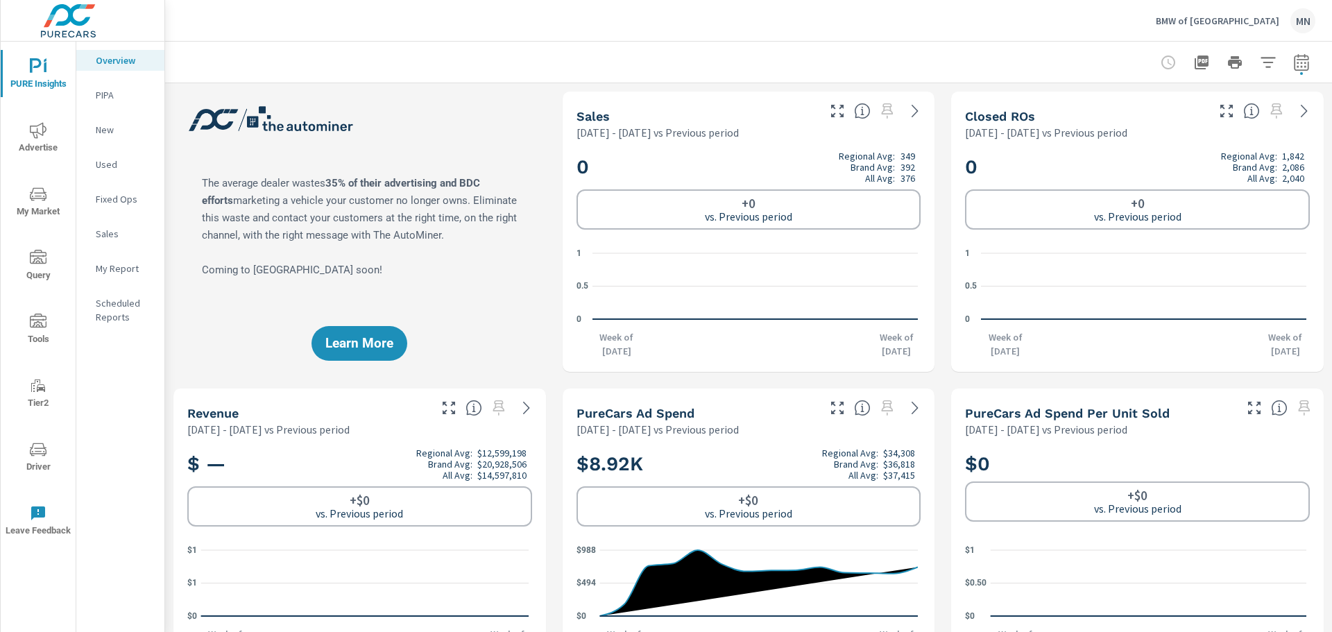
click at [33, 194] on icon "nav menu" at bounding box center [38, 194] width 17 height 17
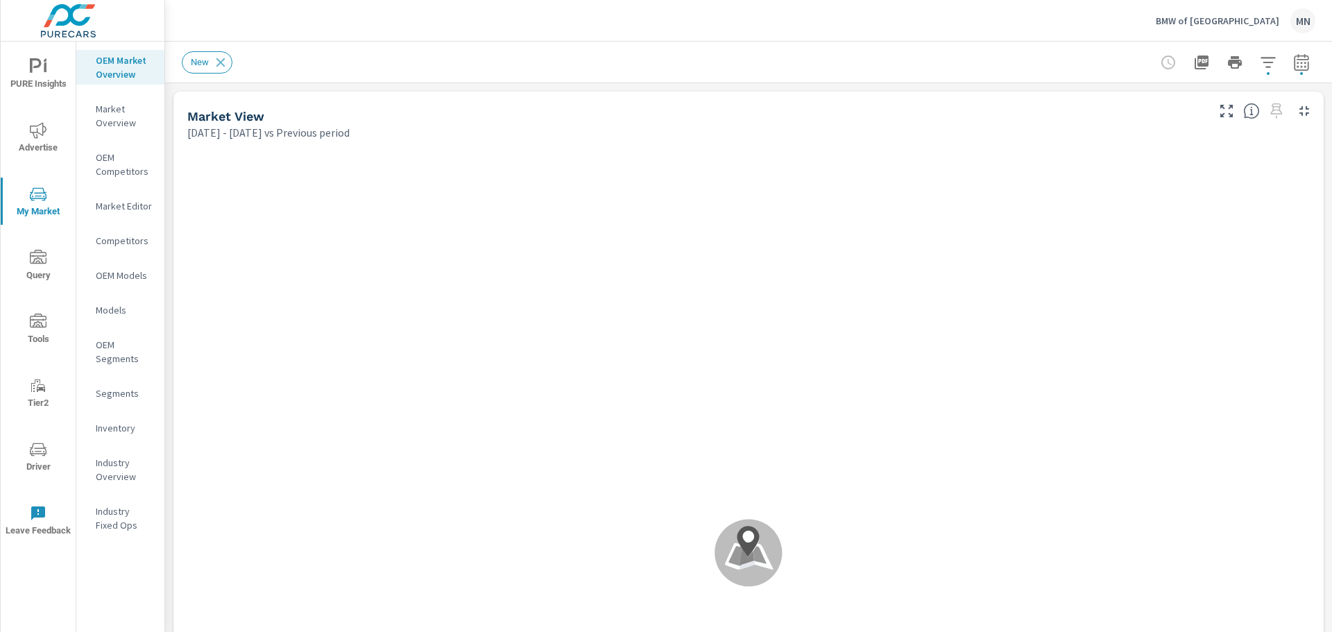
scroll to position [1083, 0]
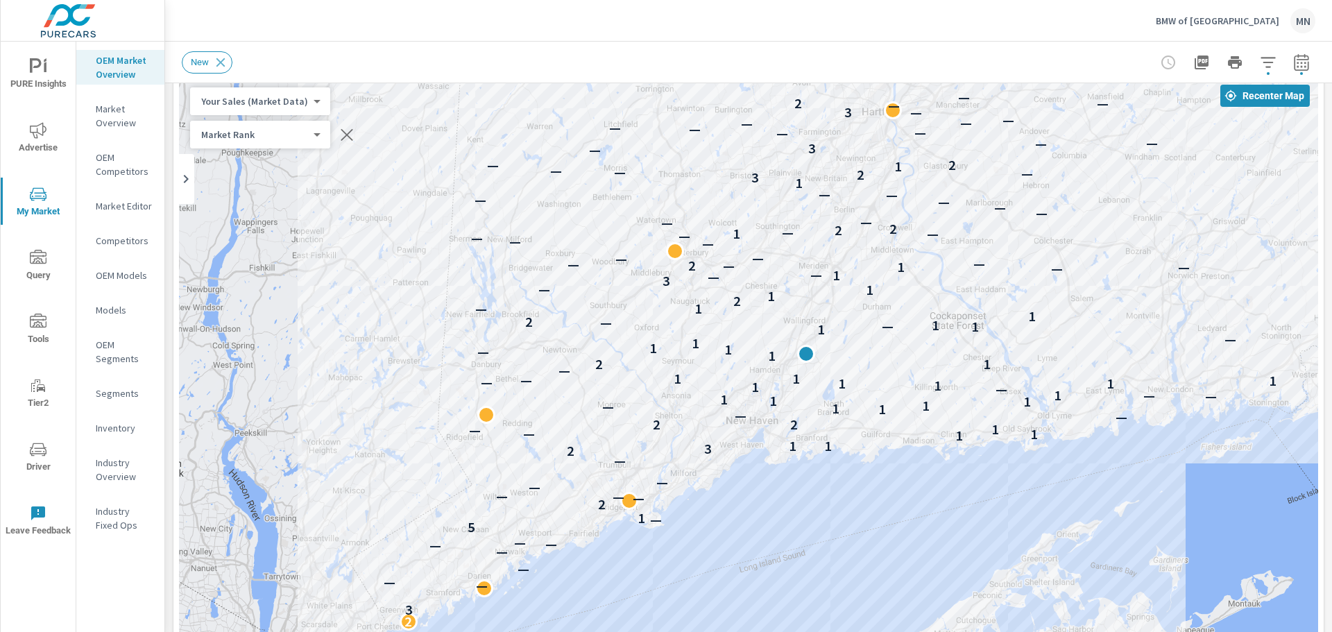
scroll to position [139, 0]
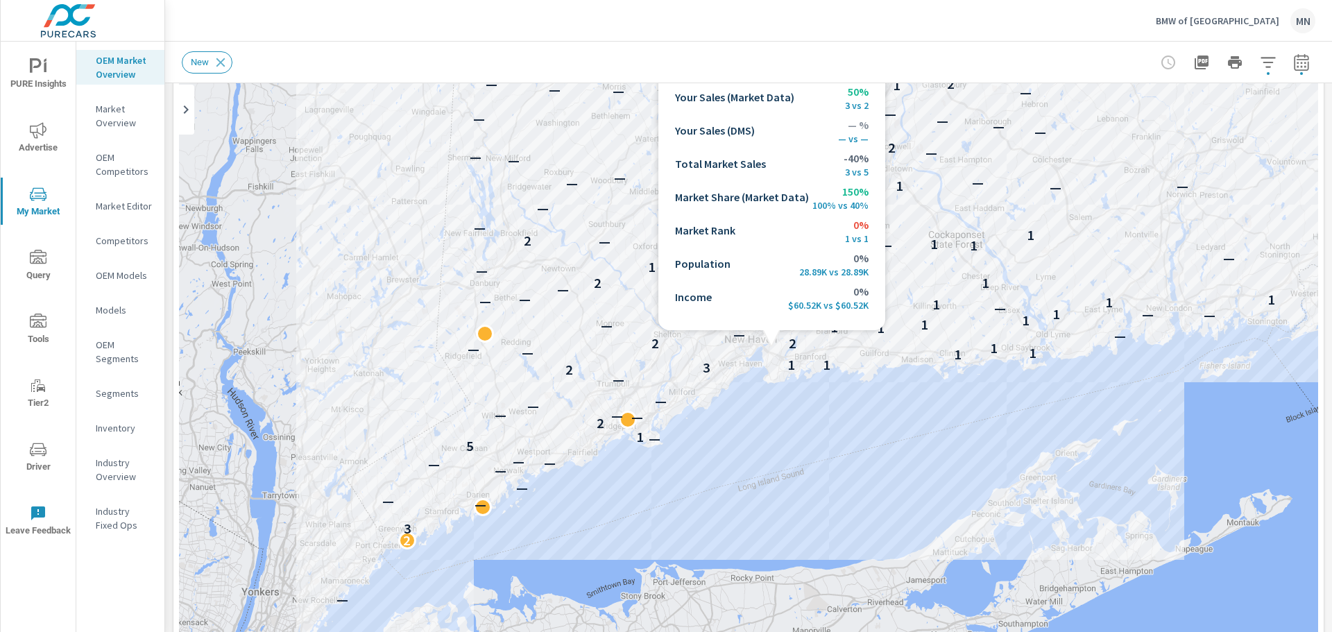
click at [772, 347] on div "— 2 3 — — — — — — — 5 — 1 2 — — — — — — 2 3 1 1 1 1 — — 1 2 2 — — 1 1 — 1 1 1 1…" at bounding box center [749, 393] width 1140 height 772
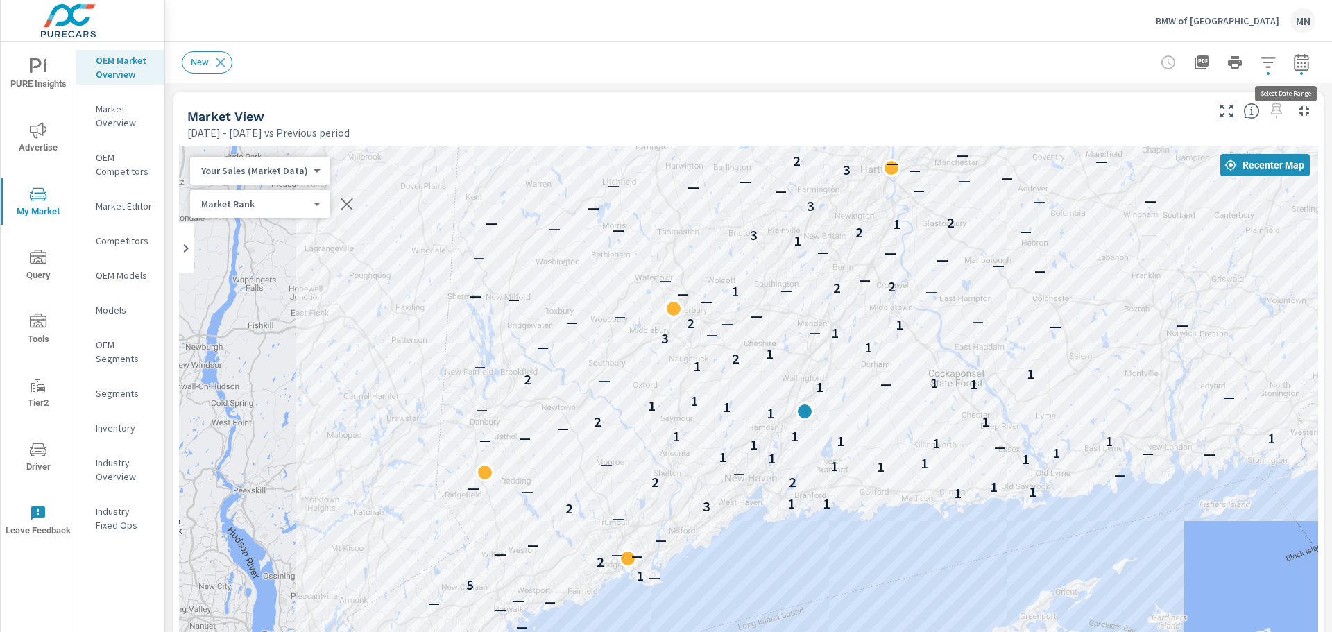
click at [1288, 64] on button "button" at bounding box center [1302, 63] width 28 height 28
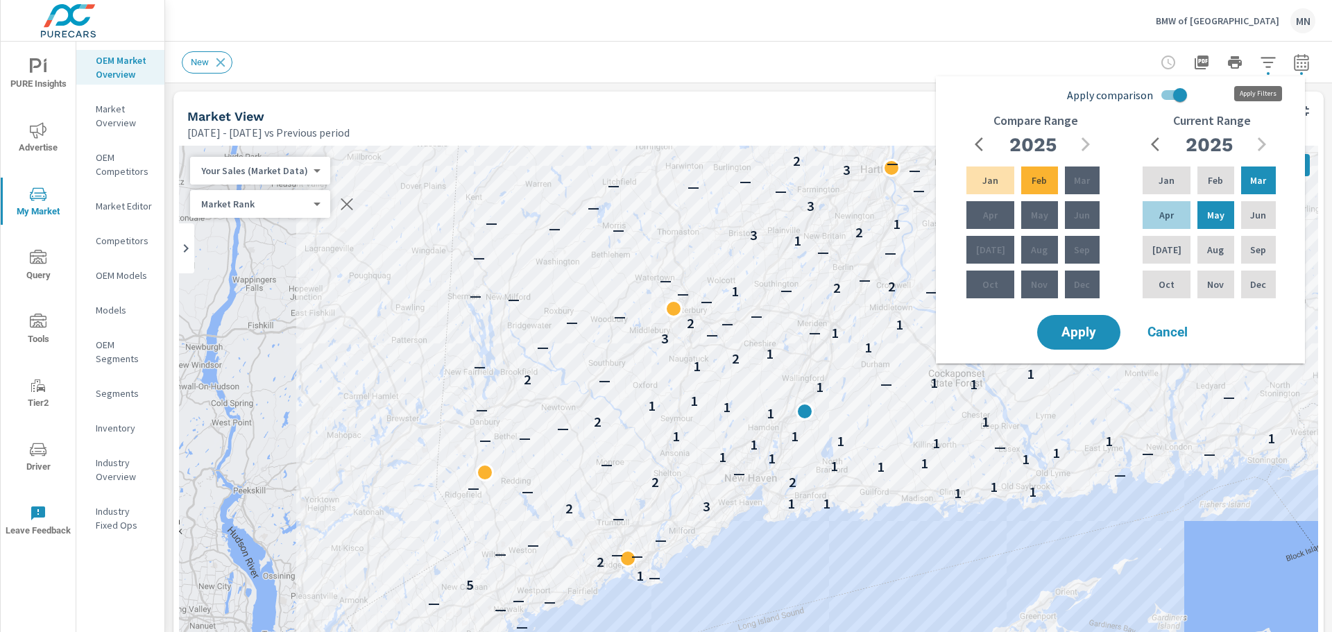
click at [1260, 59] on icon "button" at bounding box center [1268, 62] width 17 height 17
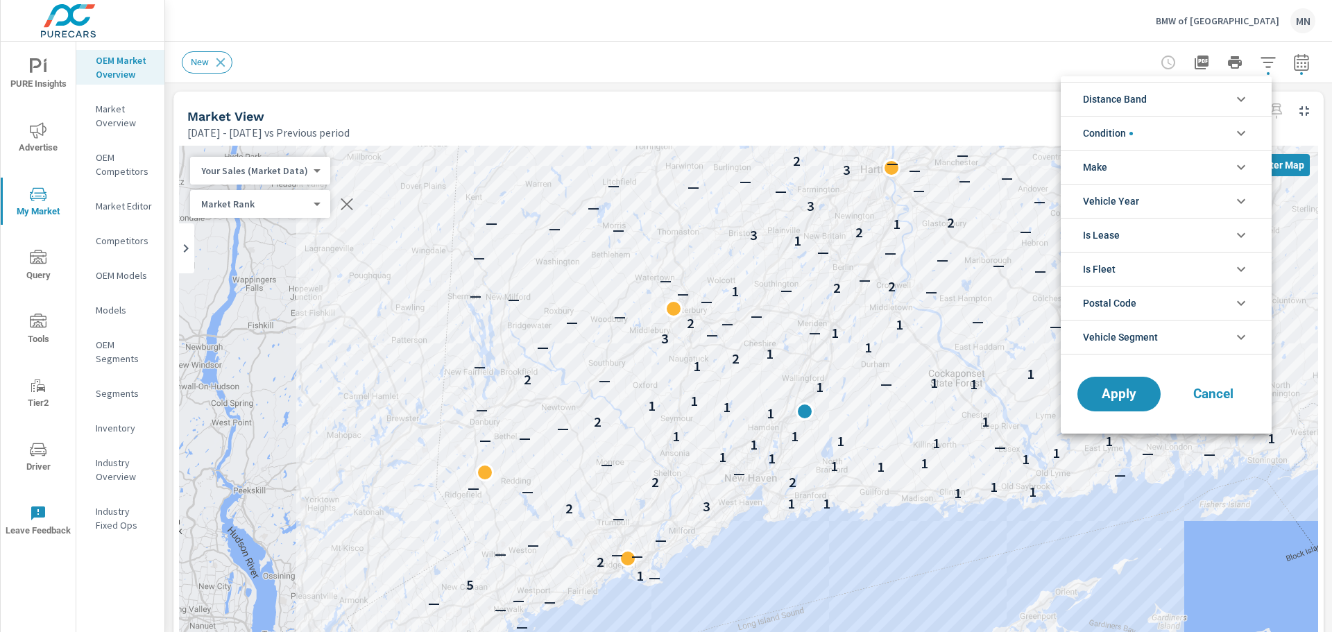
click at [1230, 99] on li "Distance Band" at bounding box center [1166, 99] width 211 height 34
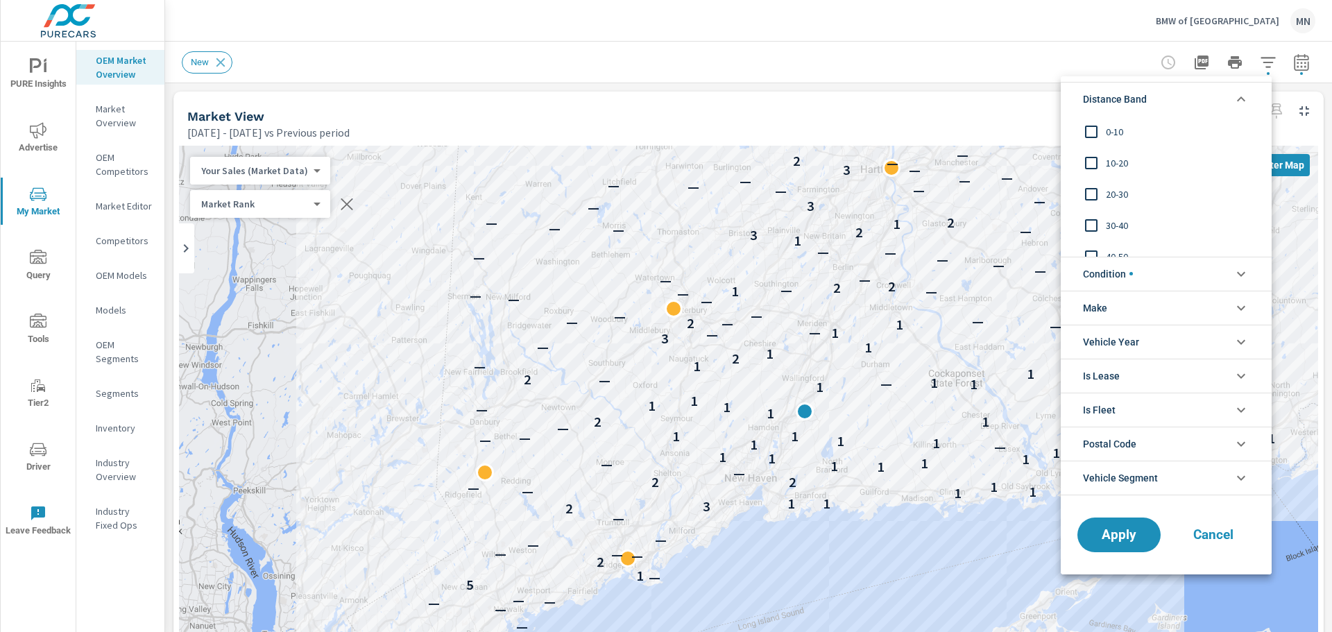
click at [1093, 127] on input "filter options" at bounding box center [1091, 131] width 29 height 29
click at [1092, 159] on input "filter options" at bounding box center [1091, 163] width 29 height 29
click at [1092, 192] on input "filter options" at bounding box center [1091, 194] width 29 height 29
click at [1131, 532] on span "Apply" at bounding box center [1119, 534] width 57 height 13
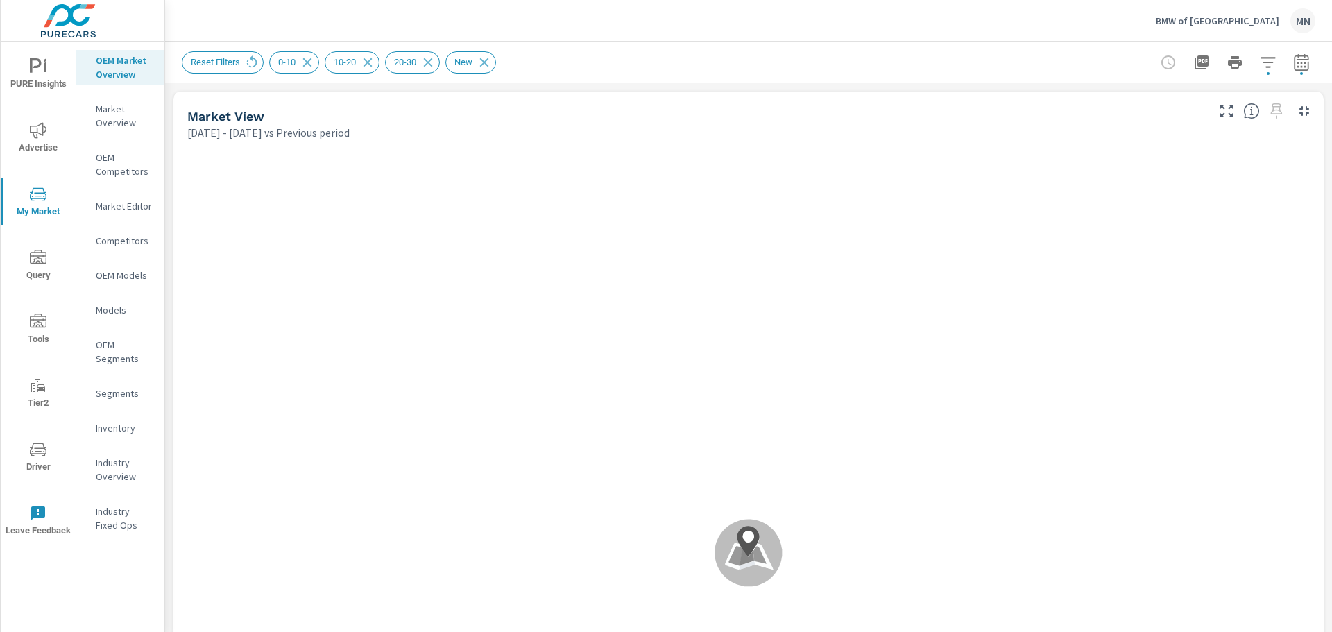
scroll to position [1083, 0]
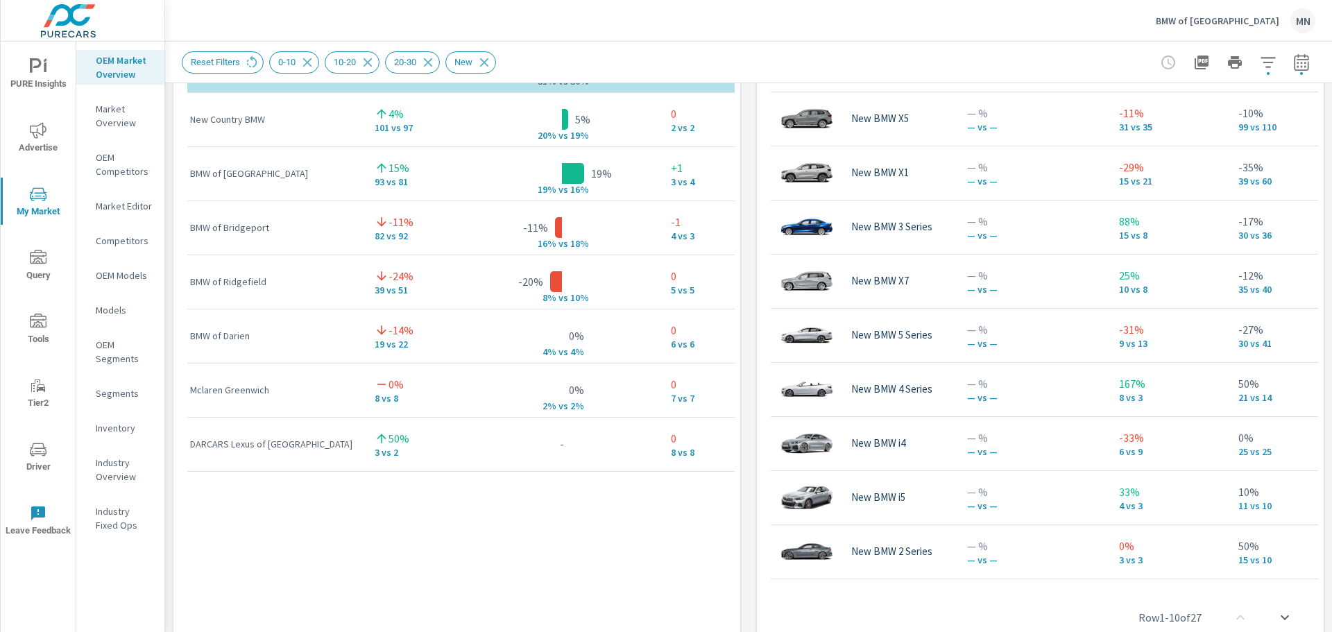
scroll to position [1098, 0]
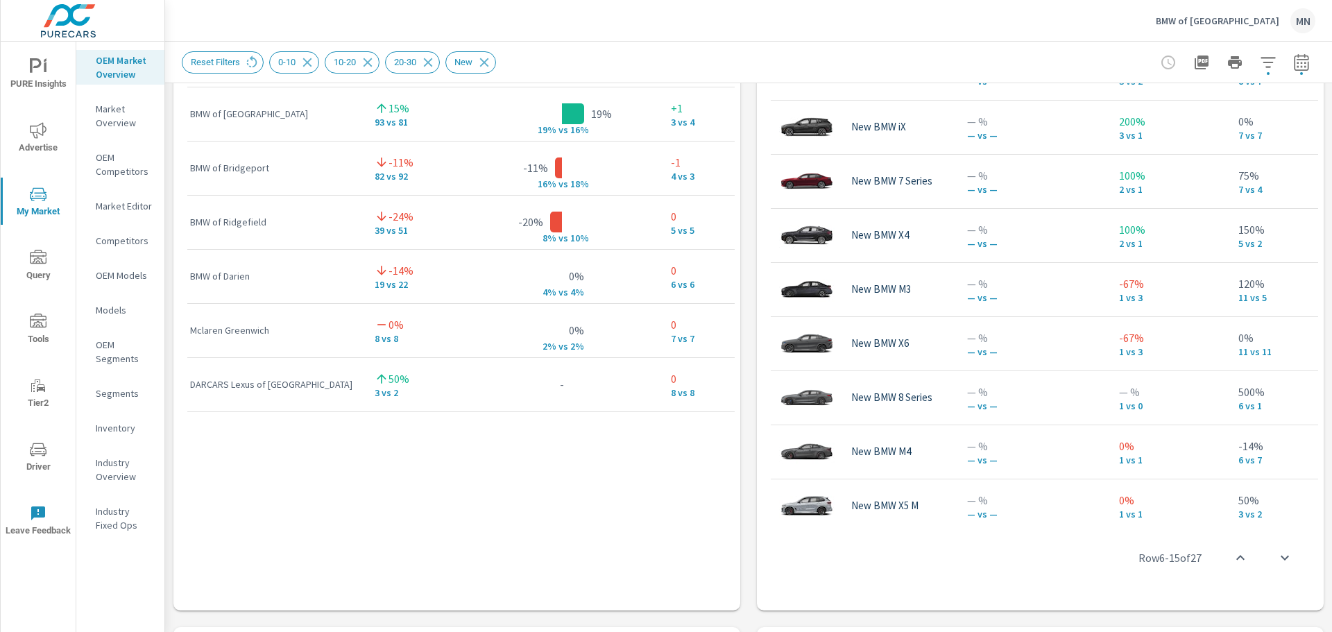
scroll to position [556, 0]
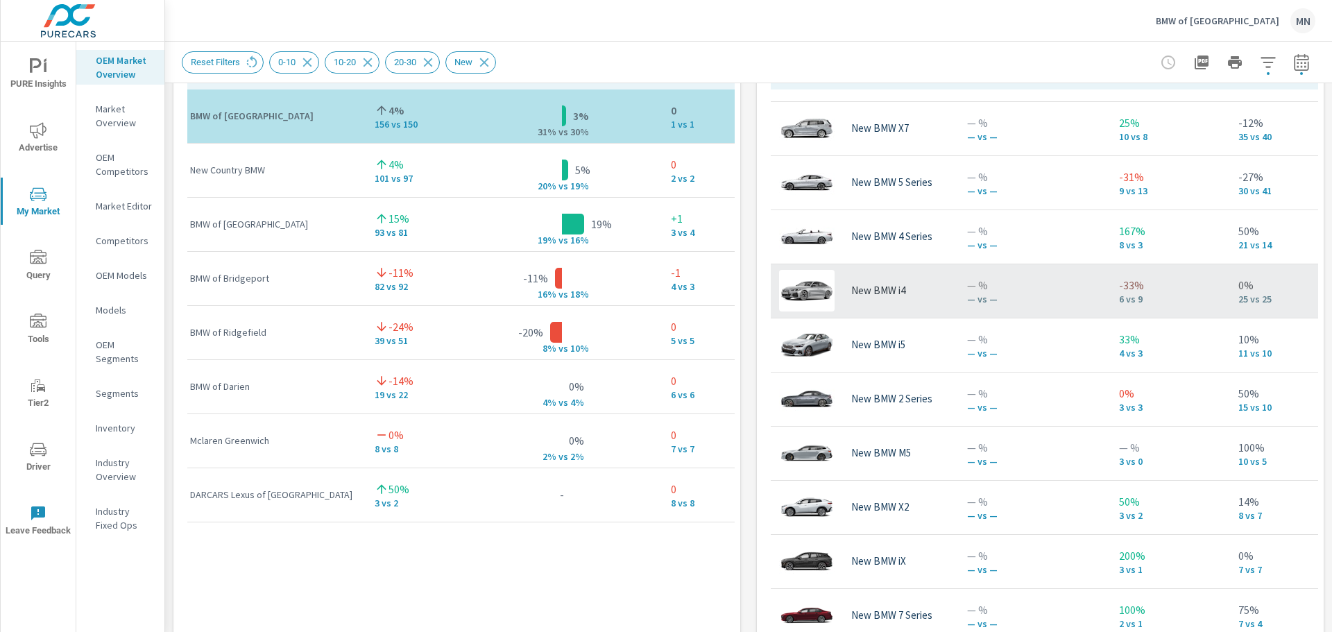
scroll to position [208, 0]
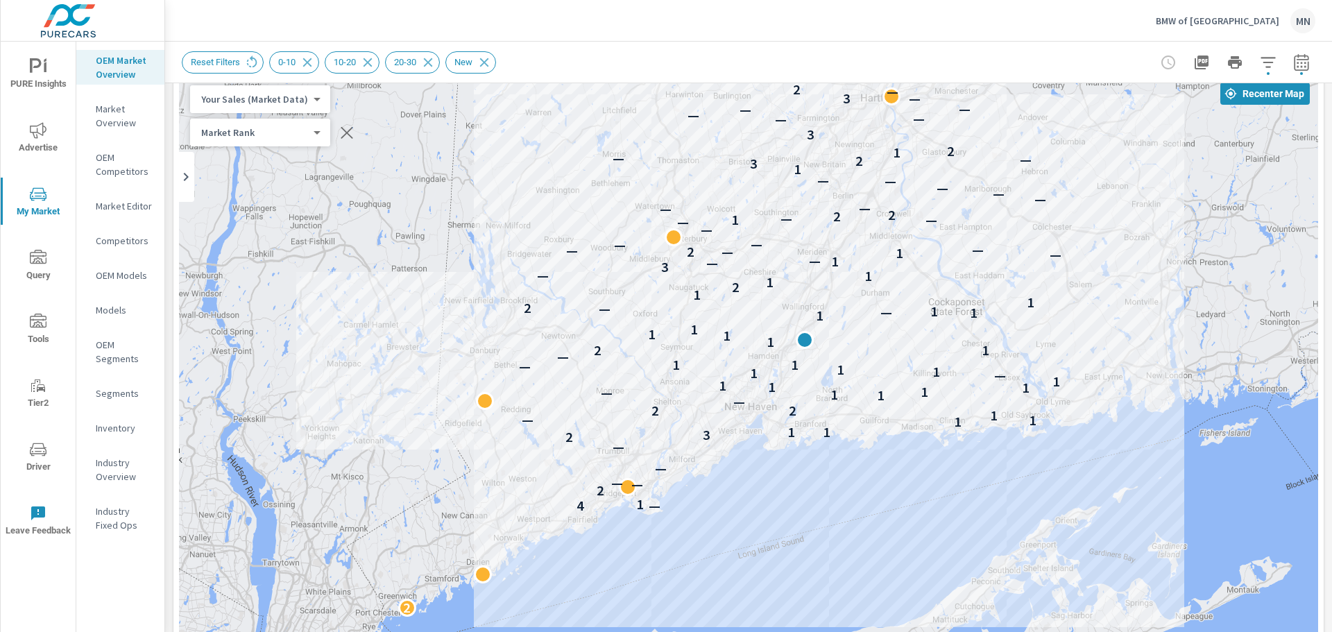
scroll to position [39, 0]
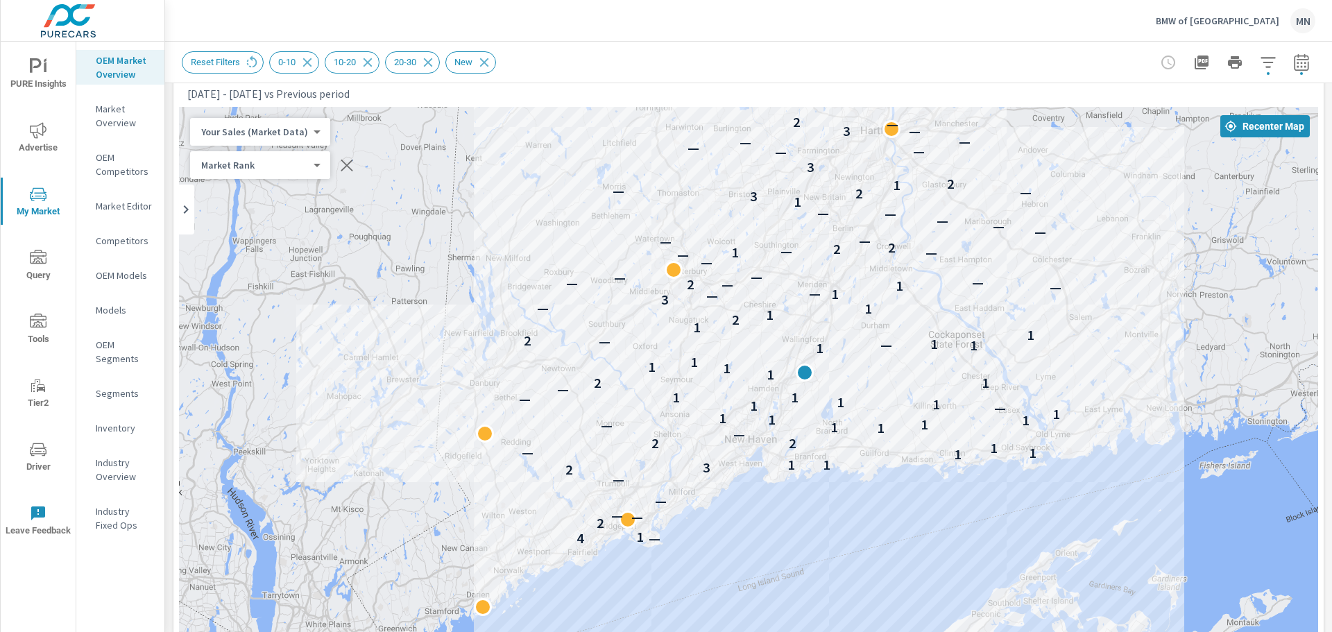
click at [1294, 60] on icon "button" at bounding box center [1301, 61] width 15 height 17
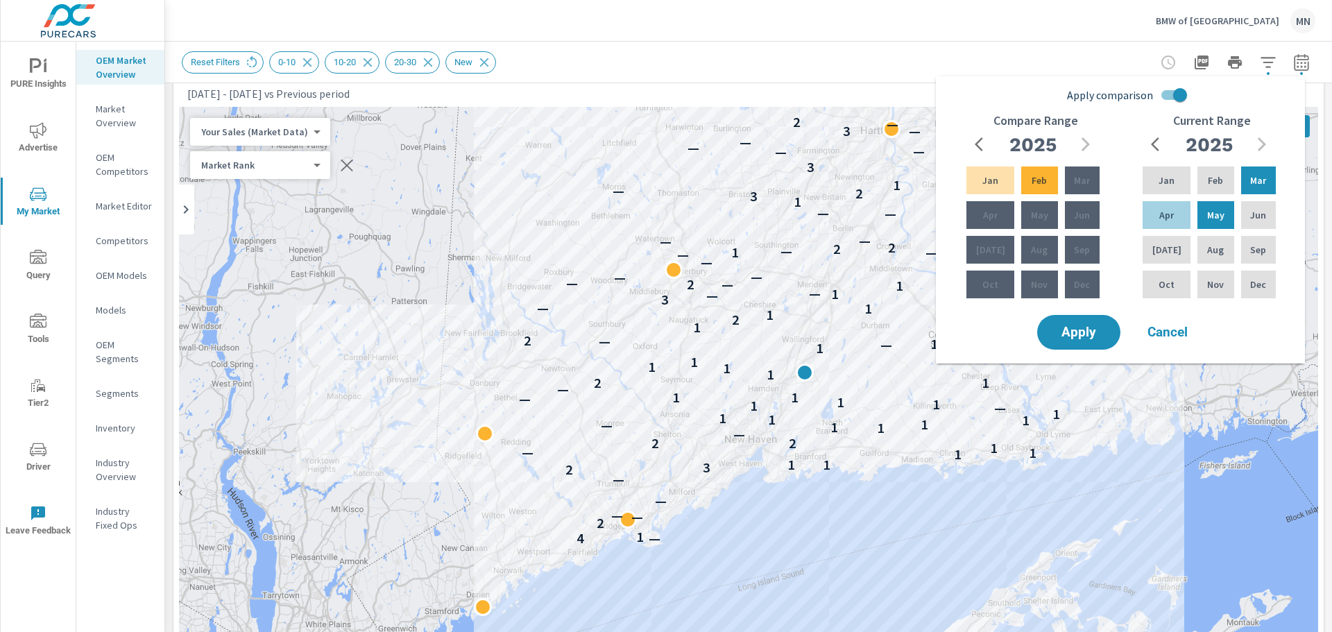
click at [1260, 68] on icon "button" at bounding box center [1268, 62] width 17 height 17
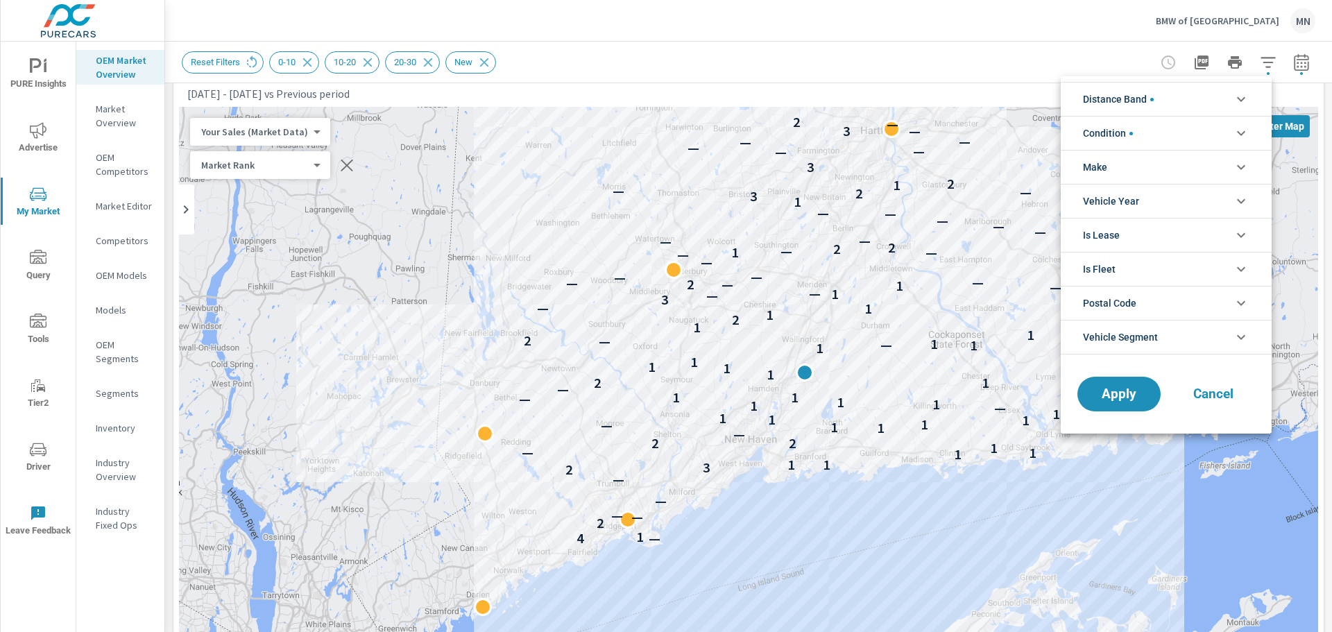
click at [972, 69] on div at bounding box center [666, 316] width 1332 height 632
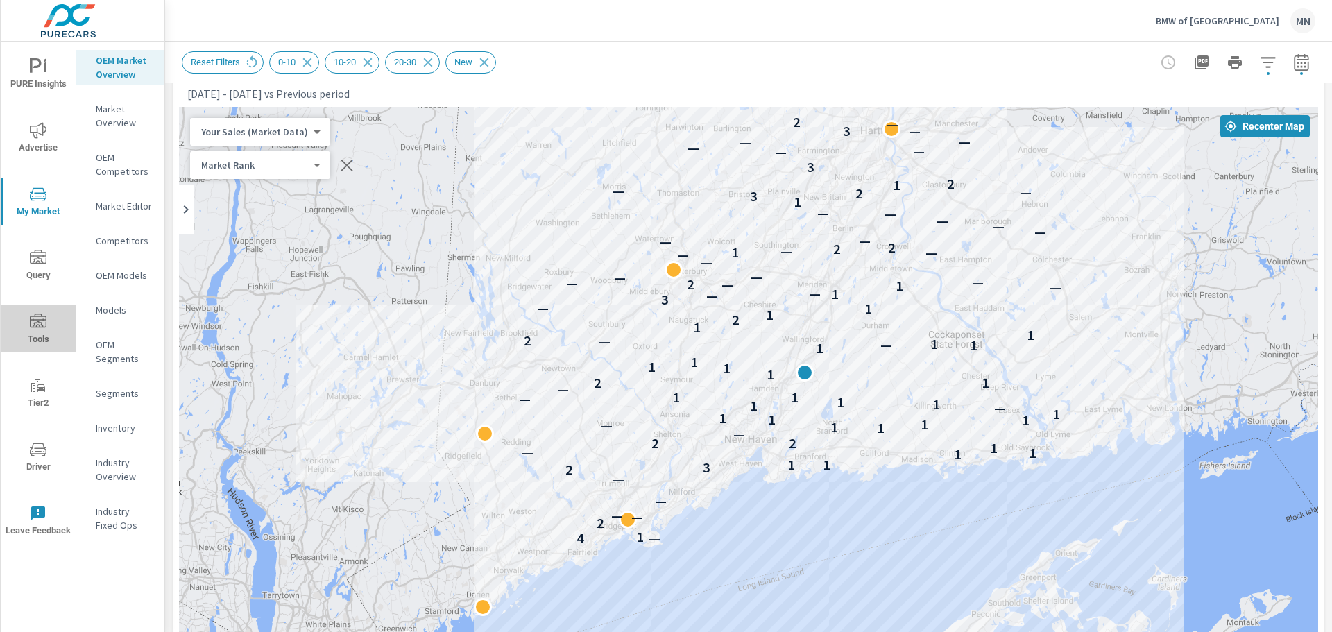
click at [42, 331] on span "Tools" at bounding box center [38, 331] width 67 height 34
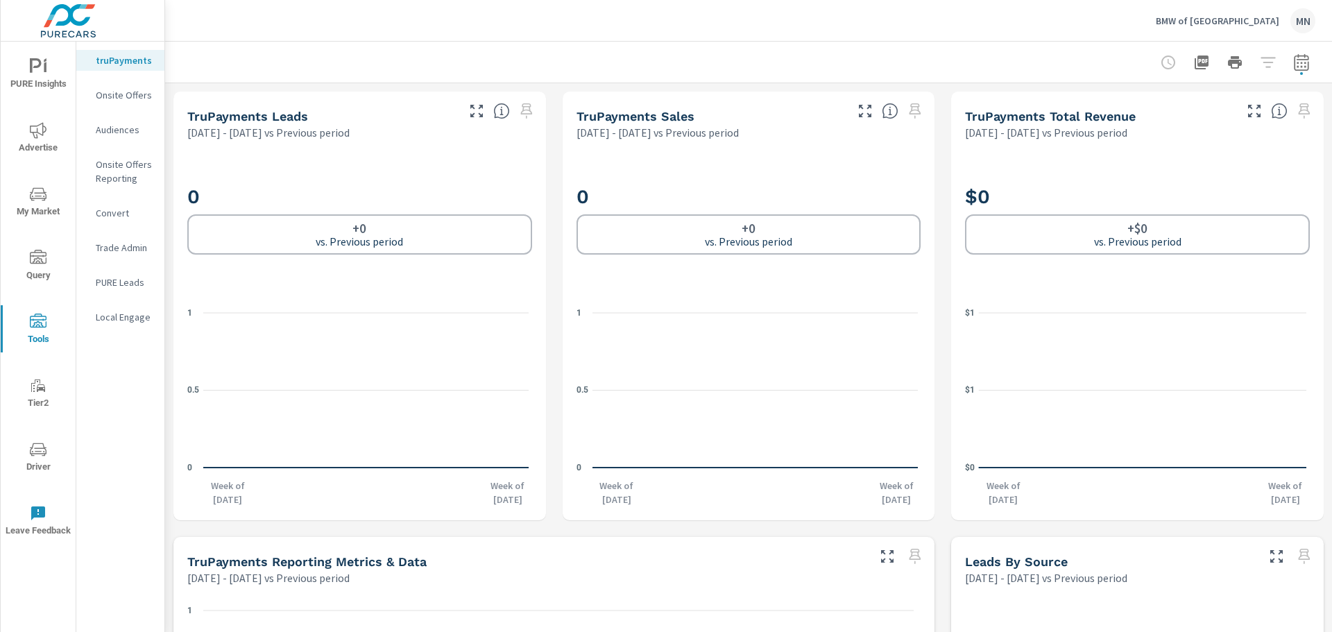
click at [128, 278] on p "PURE Leads" at bounding box center [125, 283] width 58 height 14
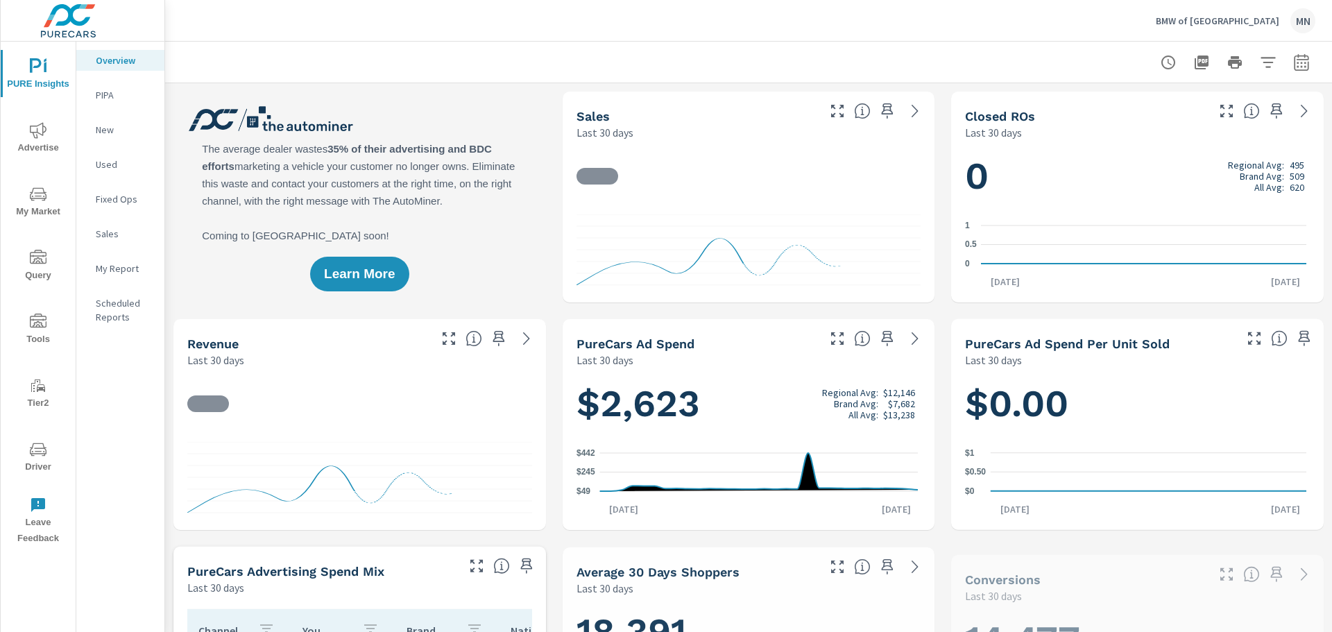
scroll to position [1, 0]
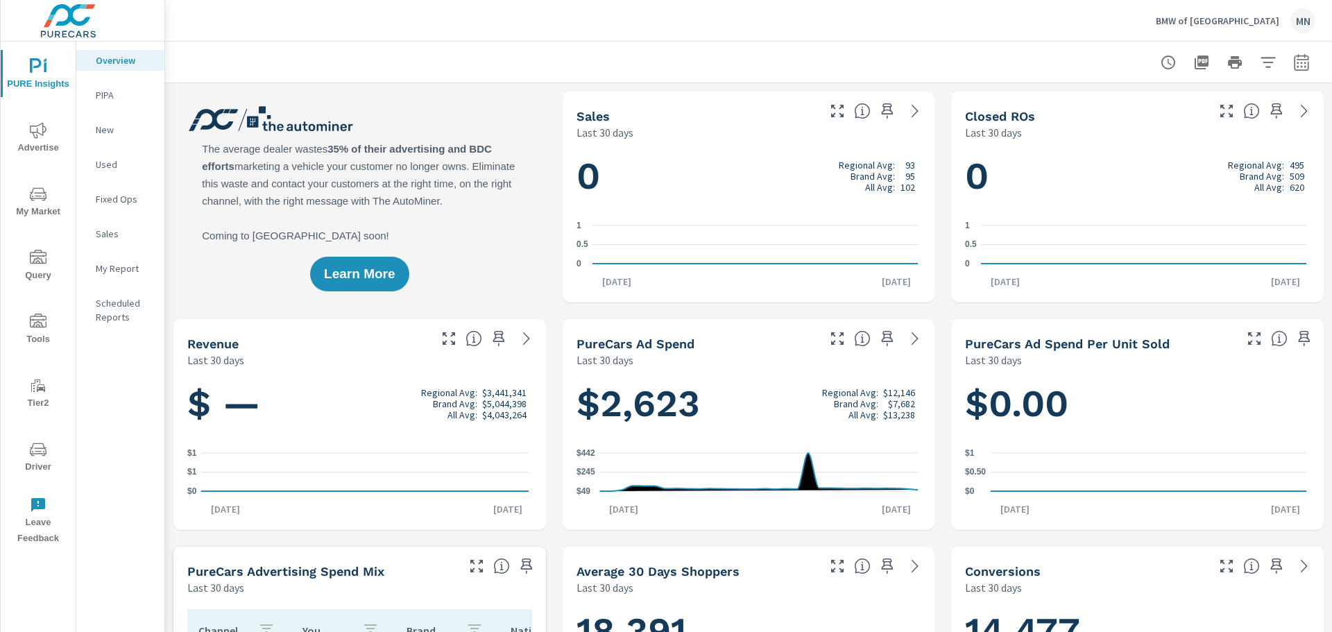
scroll to position [1, 0]
